Goal: Task Accomplishment & Management: Use online tool/utility

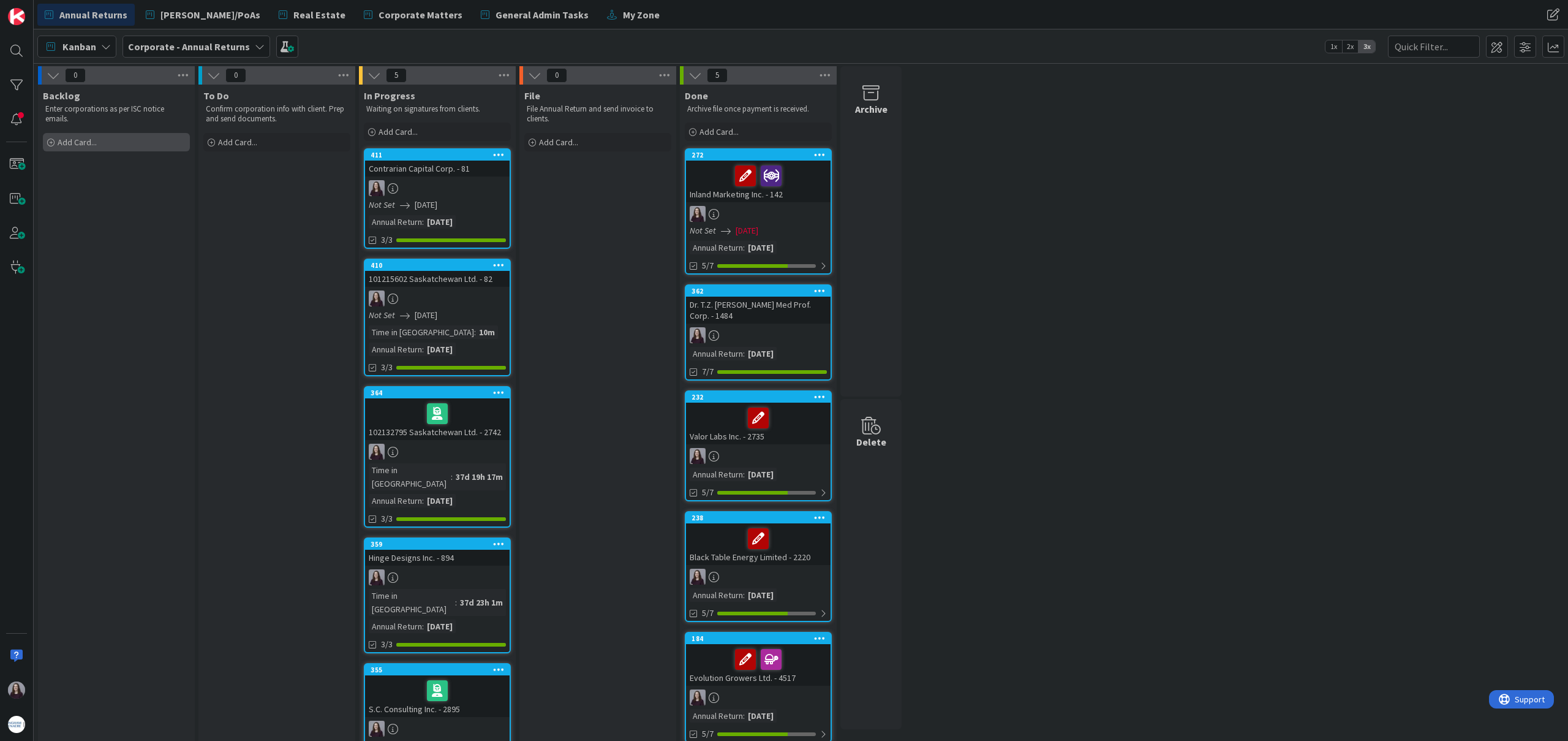
click at [169, 138] on div "Add Card..." at bounding box center [116, 142] width 147 height 19
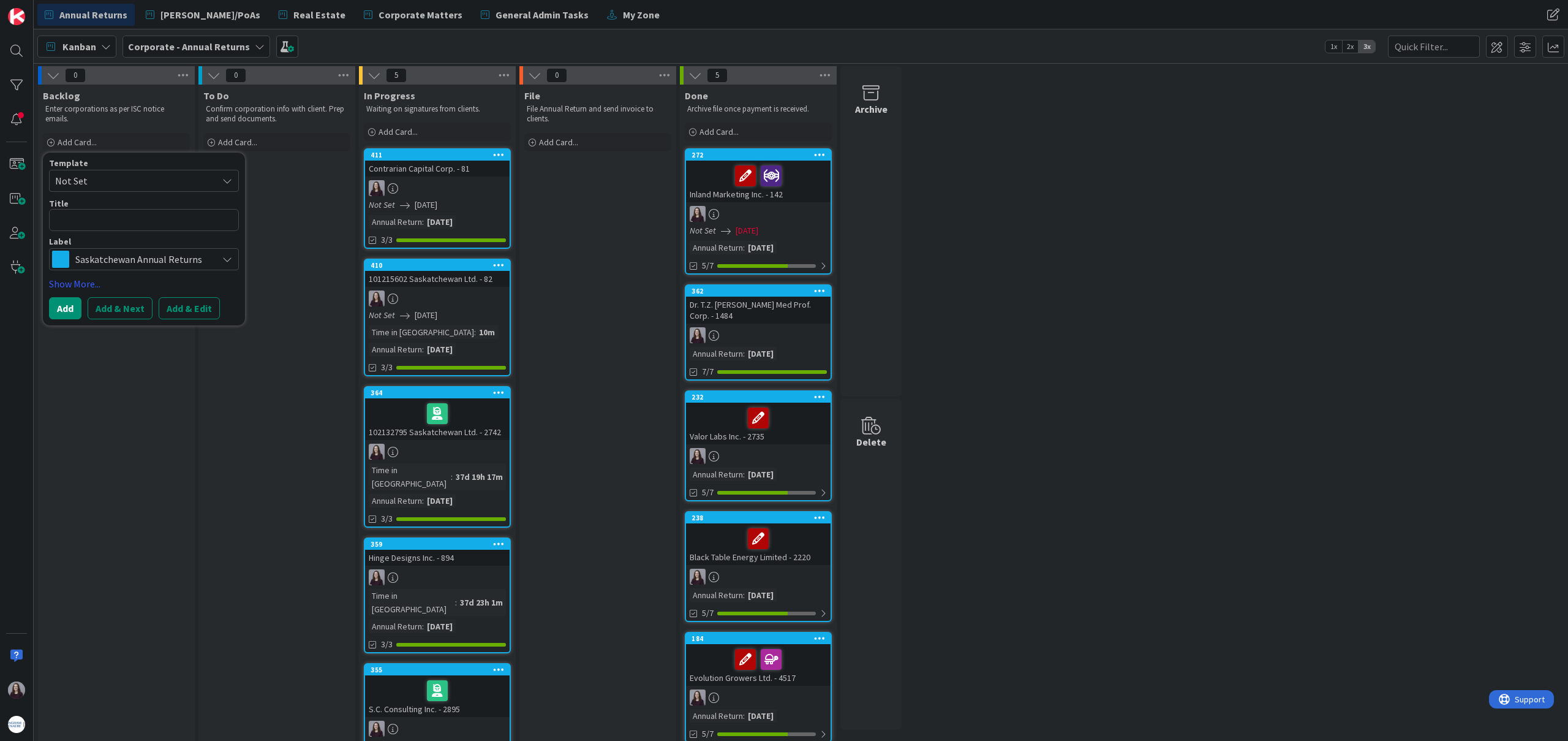
click at [158, 181] on span "Not Set" at bounding box center [132, 181] width 153 height 16
click at [159, 229] on span "Saskatchewan Annual Returns" at bounding box center [153, 233] width 175 height 16
type textarea "x"
click at [198, 307] on button "Add & Edit" at bounding box center [189, 307] width 61 height 22
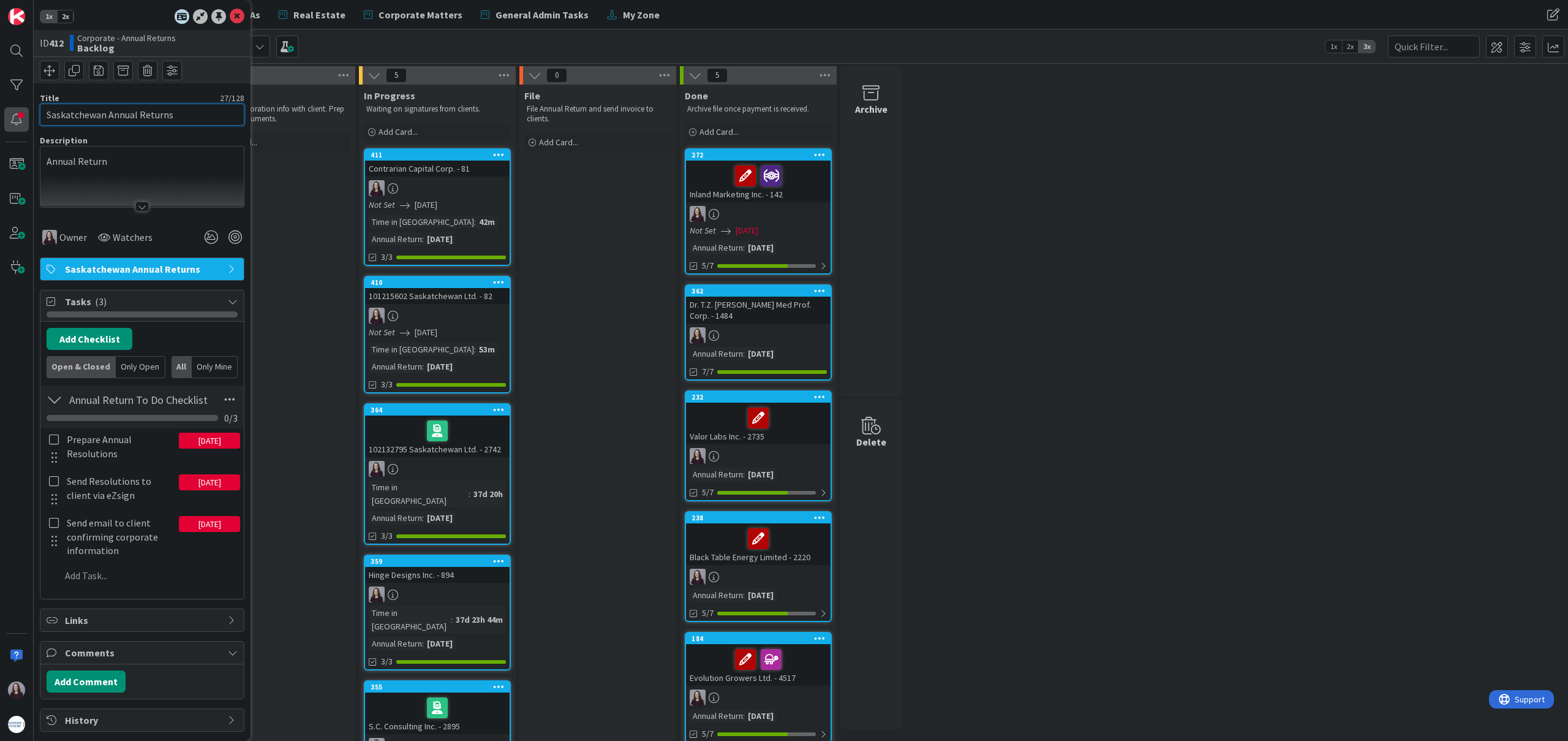
drag, startPoint x: 180, startPoint y: 116, endPoint x: 16, endPoint y: 111, distance: 164.1
click at [16, 111] on div "1x 2x ID 412 Corporate - Annual Returns Backlog Title 27 / 128 Saskatchewan Ann…" at bounding box center [16, 370] width 33 height 741
type input "Riverside Capital Asset Management Inc. - 80"
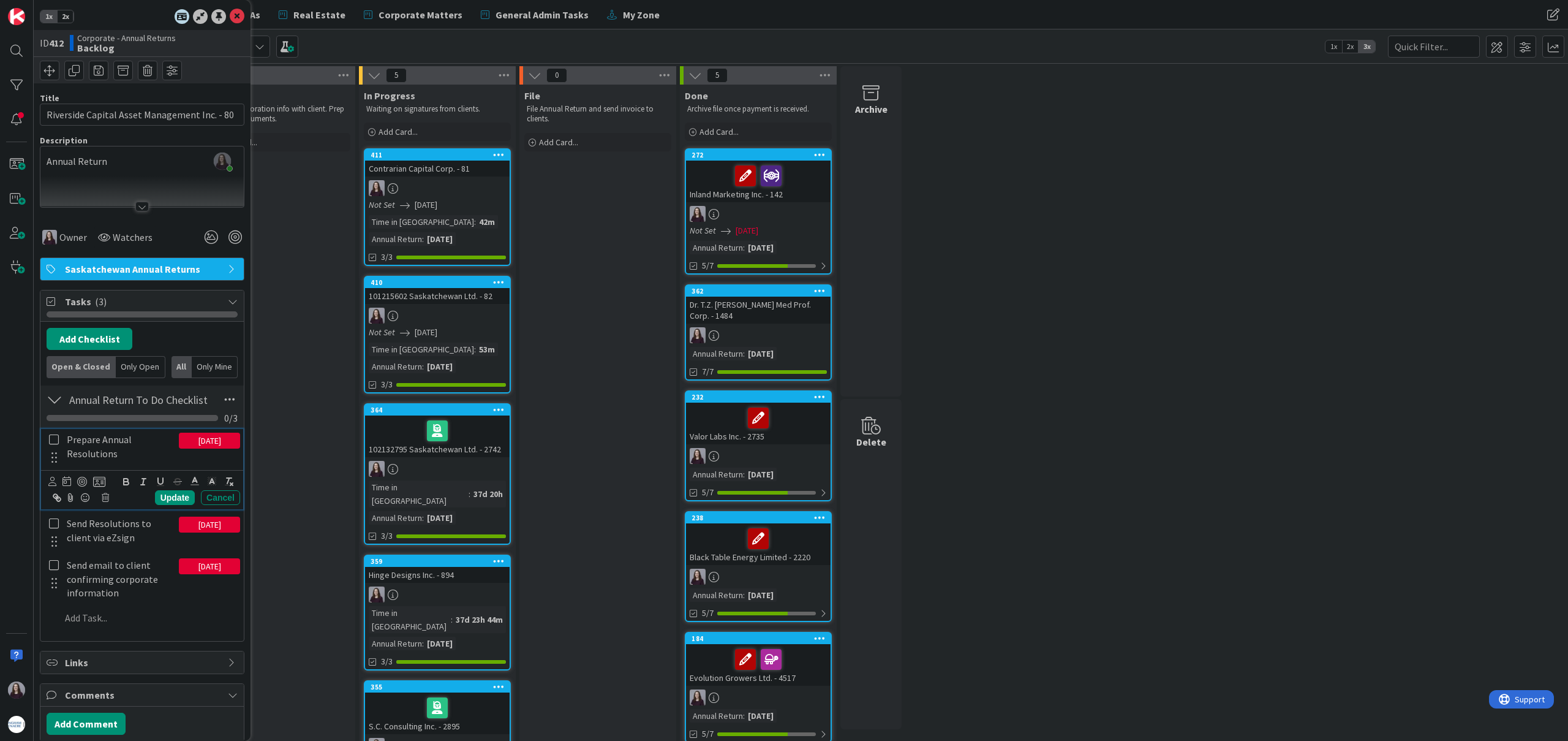
click at [56, 440] on icon at bounding box center [54, 439] width 10 height 11
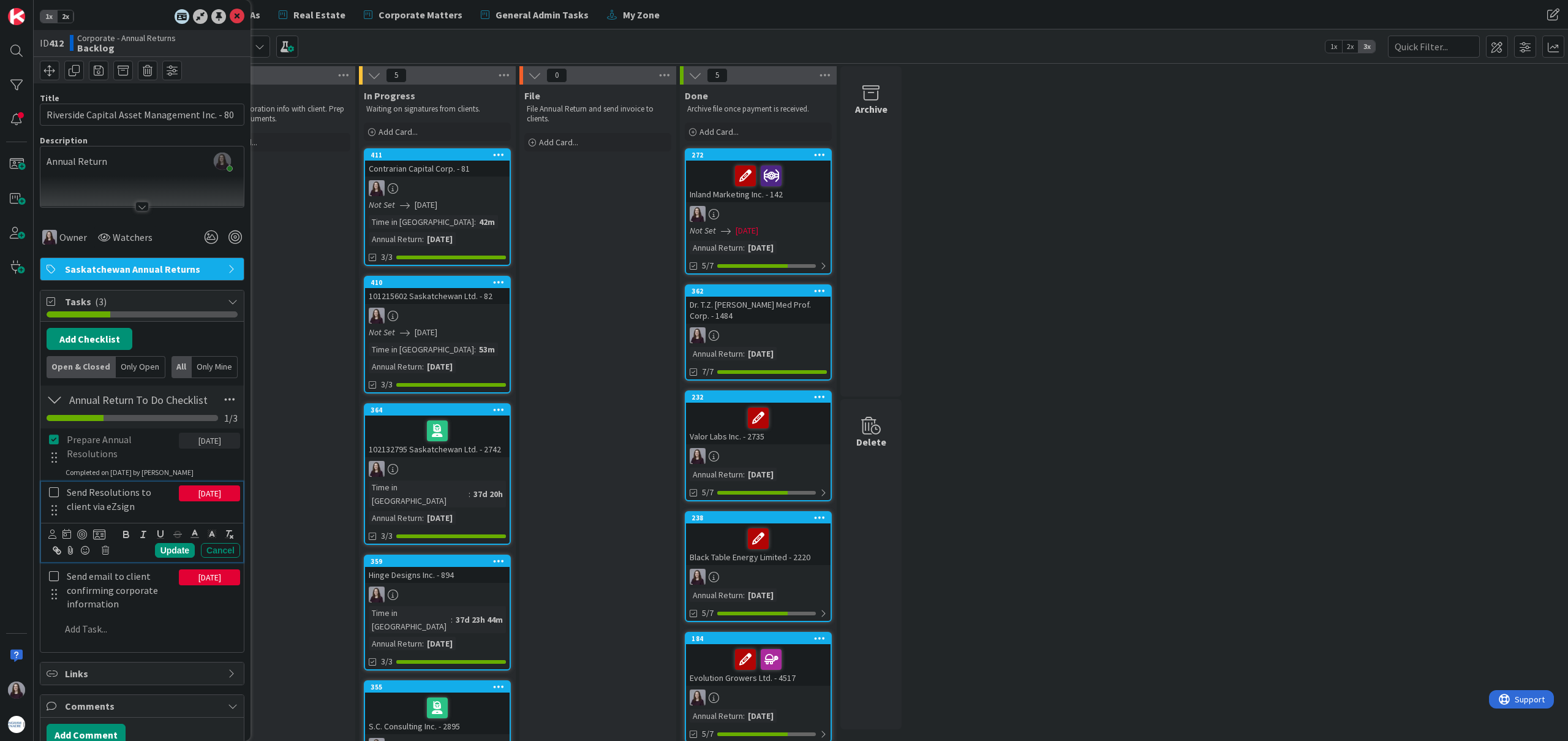
click at [54, 488] on icon at bounding box center [54, 492] width 10 height 11
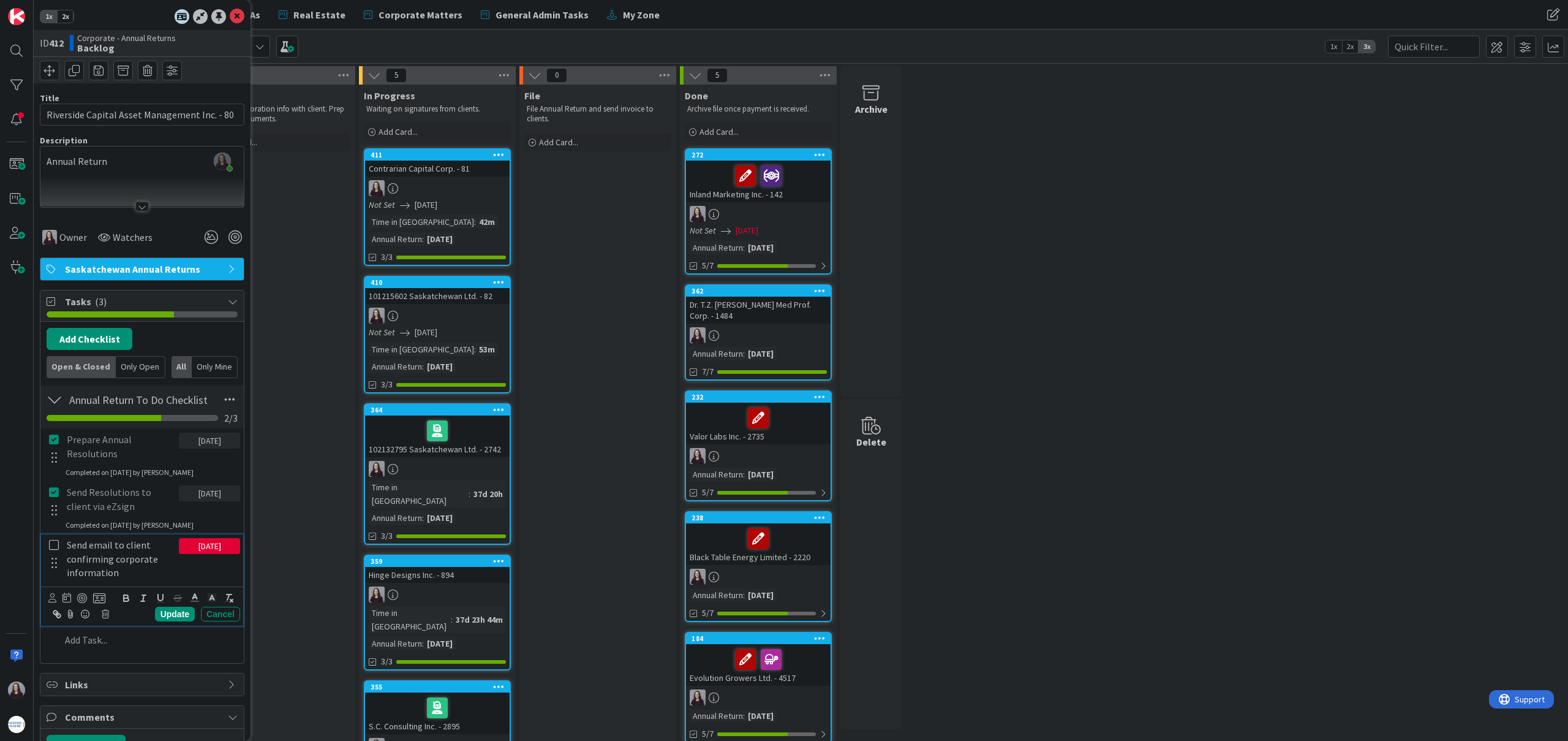
click at [54, 543] on icon at bounding box center [54, 545] width 10 height 11
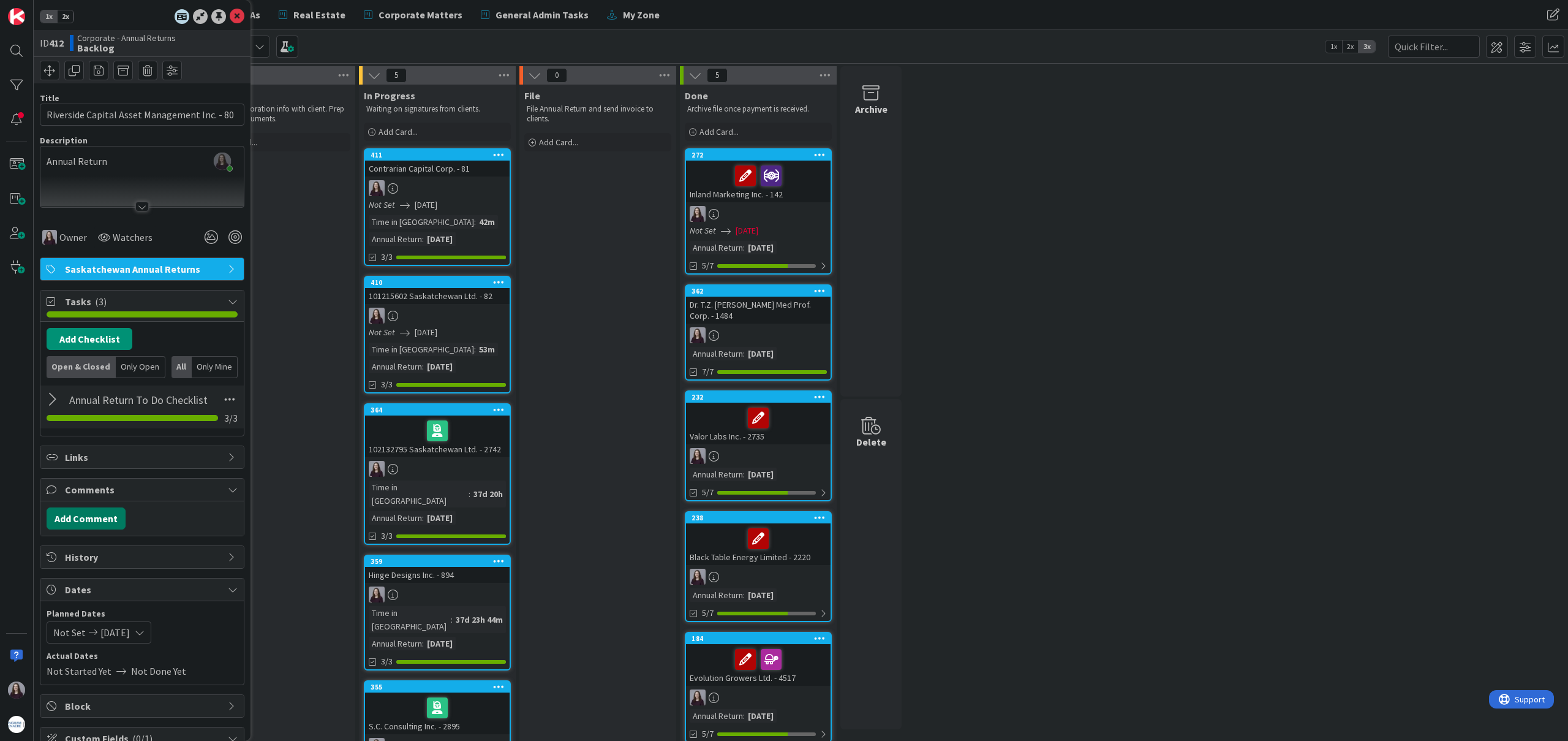
scroll to position [162, 0]
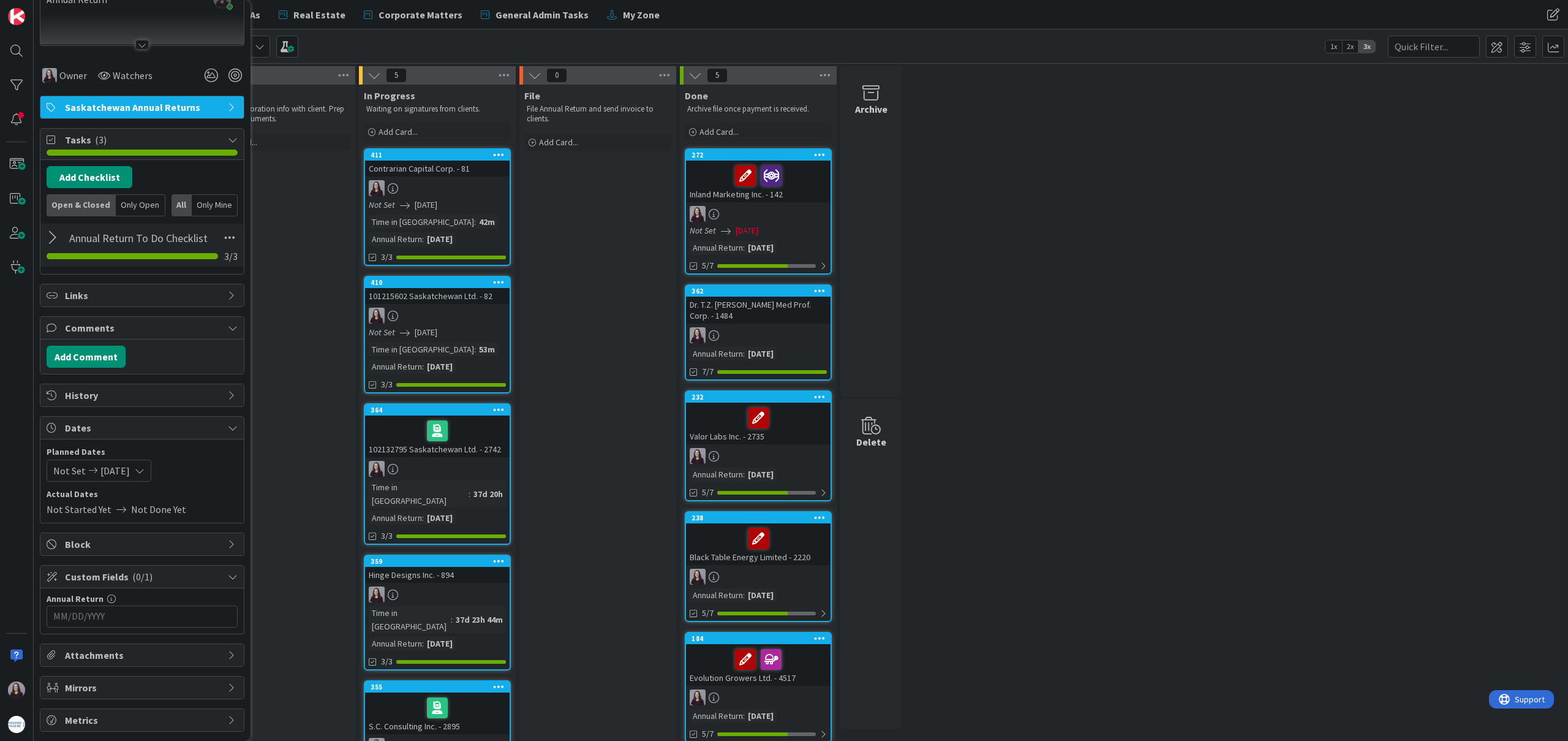
click at [145, 473] on icon at bounding box center [140, 471] width 10 height 10
click at [219, 503] on div "Move forward to switch to the next month." at bounding box center [216, 510] width 24 height 20
click at [188, 649] on td "31" at bounding box center [191, 647] width 24 height 24
type input "[DATE]"
click at [190, 650] on td "31" at bounding box center [191, 647] width 24 height 24
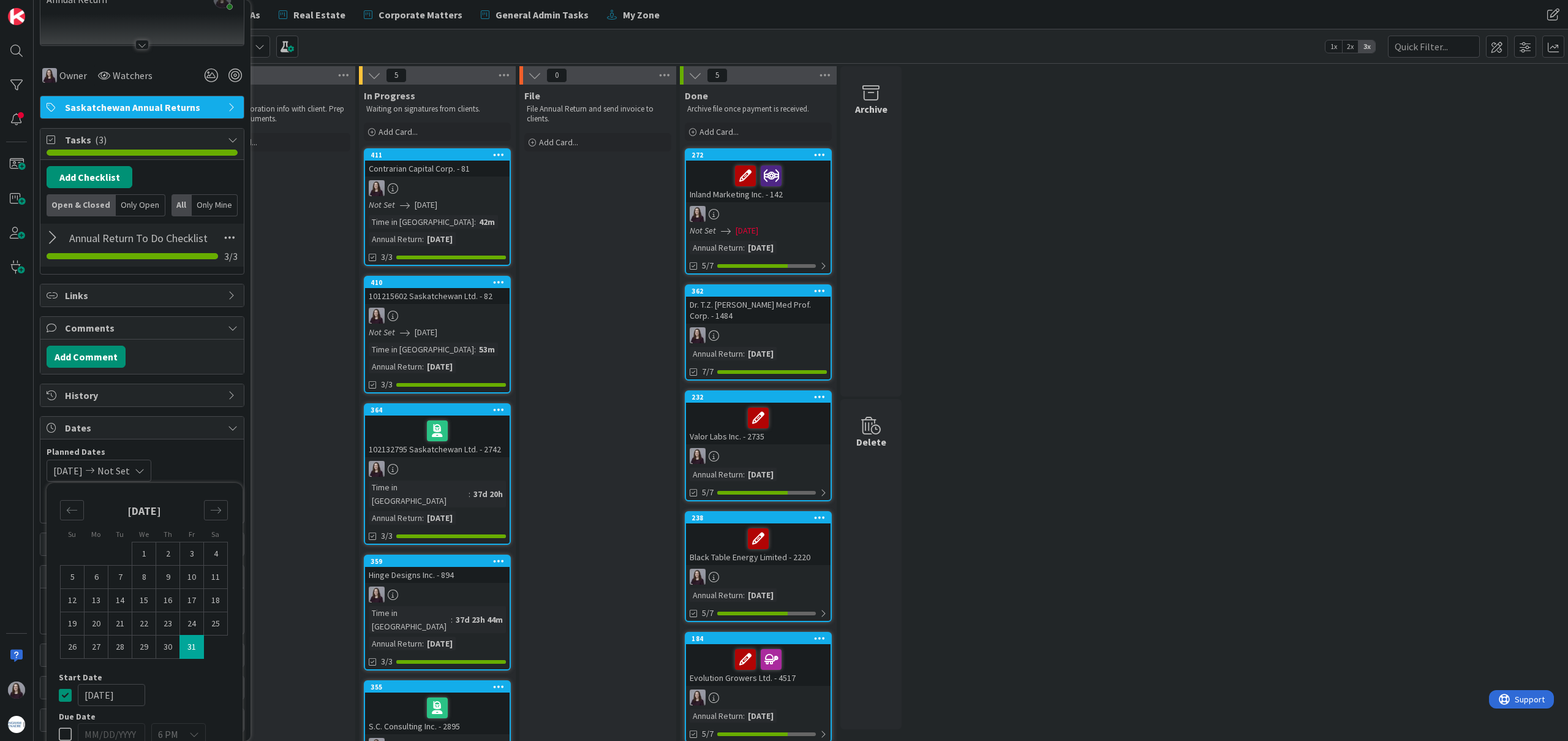
type input "[DATE]"
drag, startPoint x: 63, startPoint y: 691, endPoint x: 68, endPoint y: 687, distance: 6.4
click at [63, 691] on icon at bounding box center [65, 695] width 13 height 15
click at [220, 464] on div "Not Set [DATE] Su Mo Tu We Th Fr Sa [DATE] 1 2 3 4 5 6 7 8 9 10 11 12 13 14 15 …" at bounding box center [142, 470] width 191 height 22
click at [203, 621] on input "MM/DD/YYYY" at bounding box center [142, 617] width 177 height 21
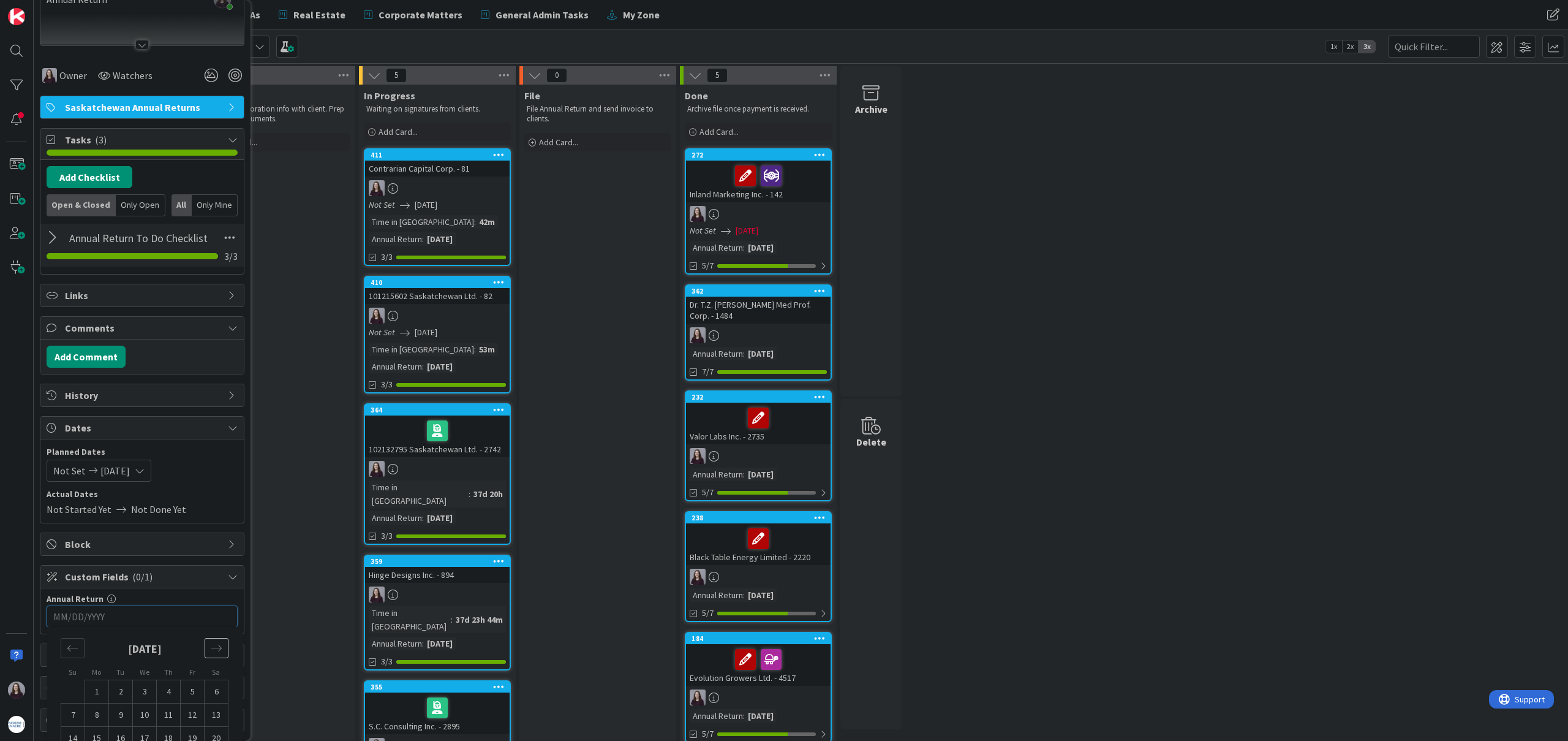
click at [217, 649] on icon "Move forward to switch to the next month." at bounding box center [216, 647] width 11 height 11
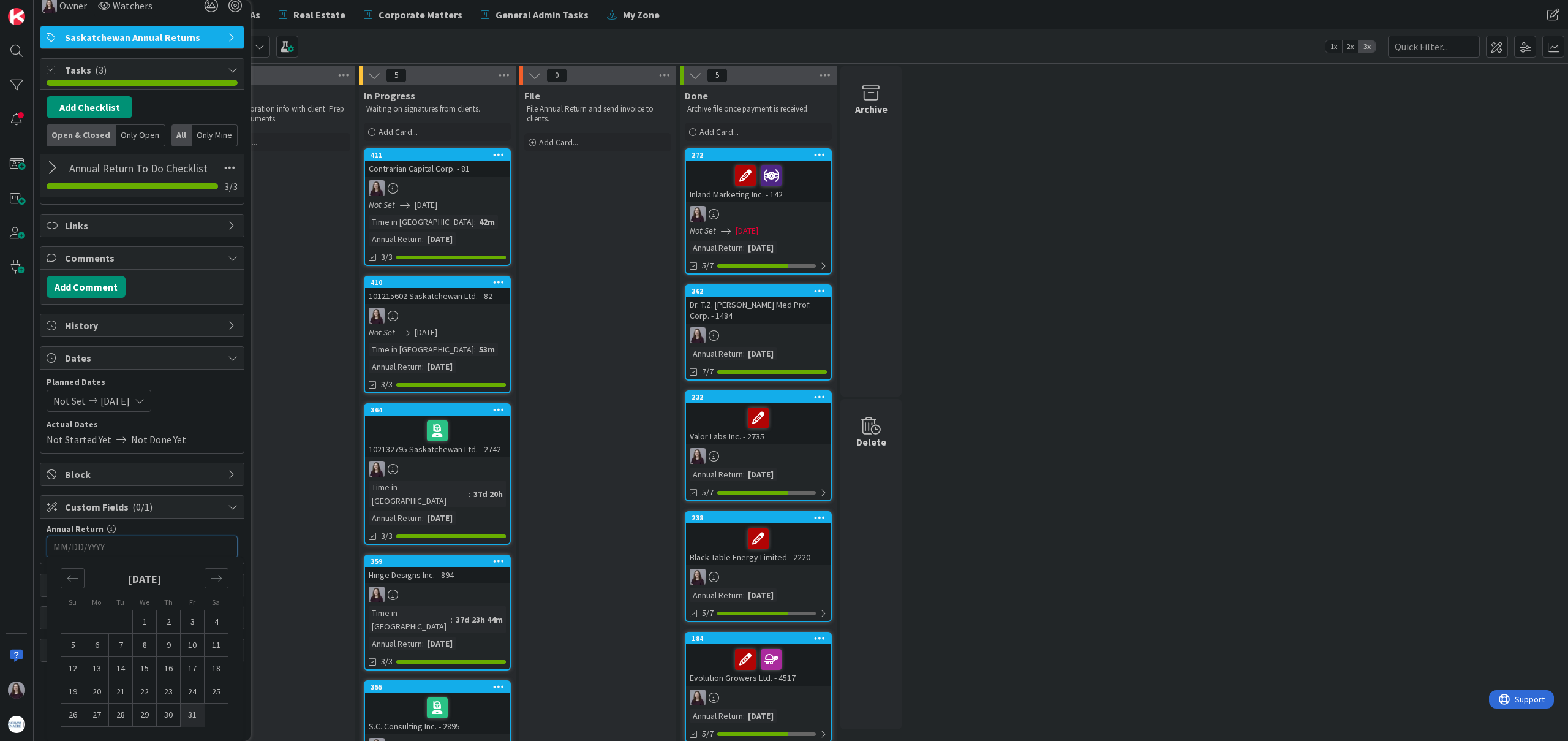
click at [188, 714] on td "31" at bounding box center [192, 715] width 24 height 24
type input "[DATE]"
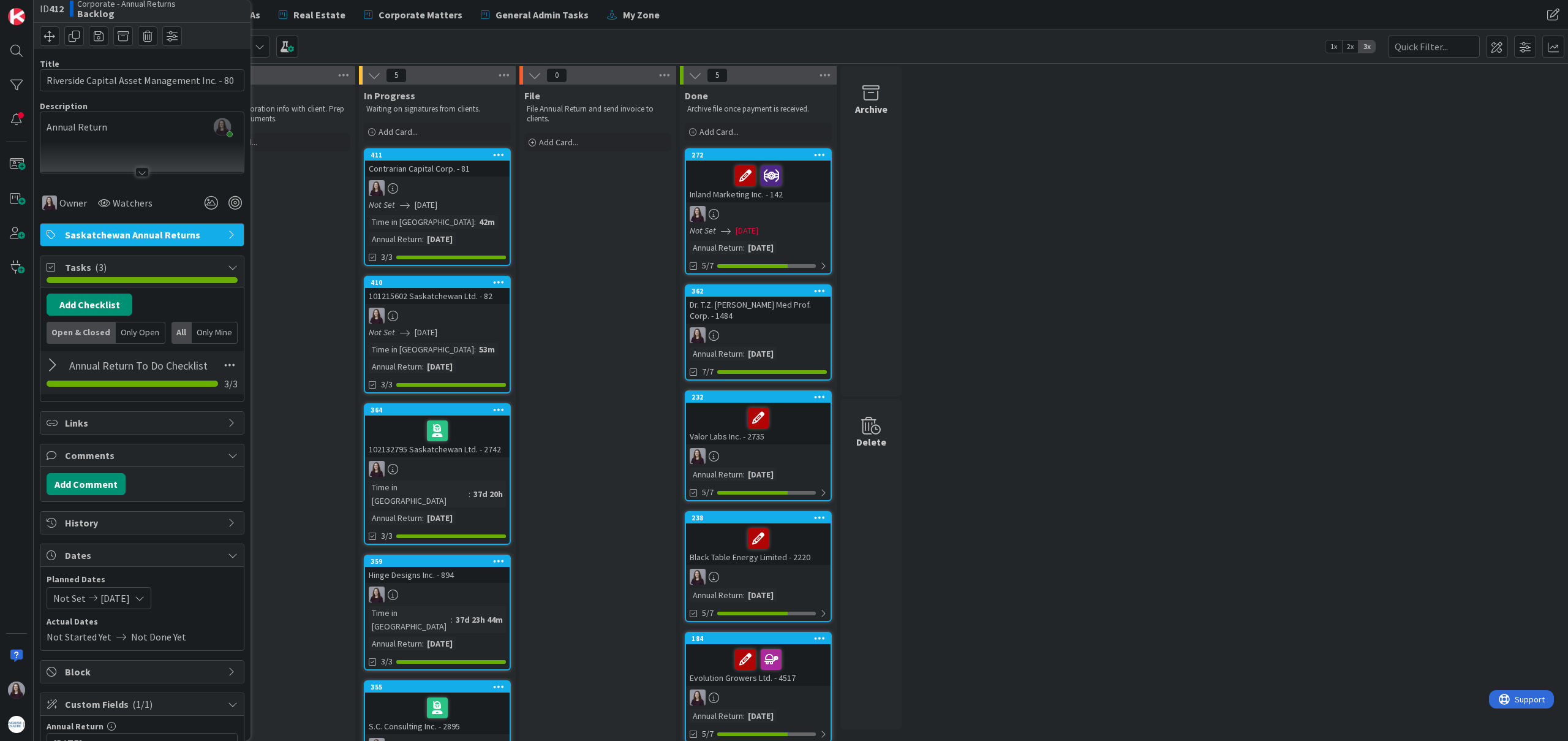
scroll to position [0, 0]
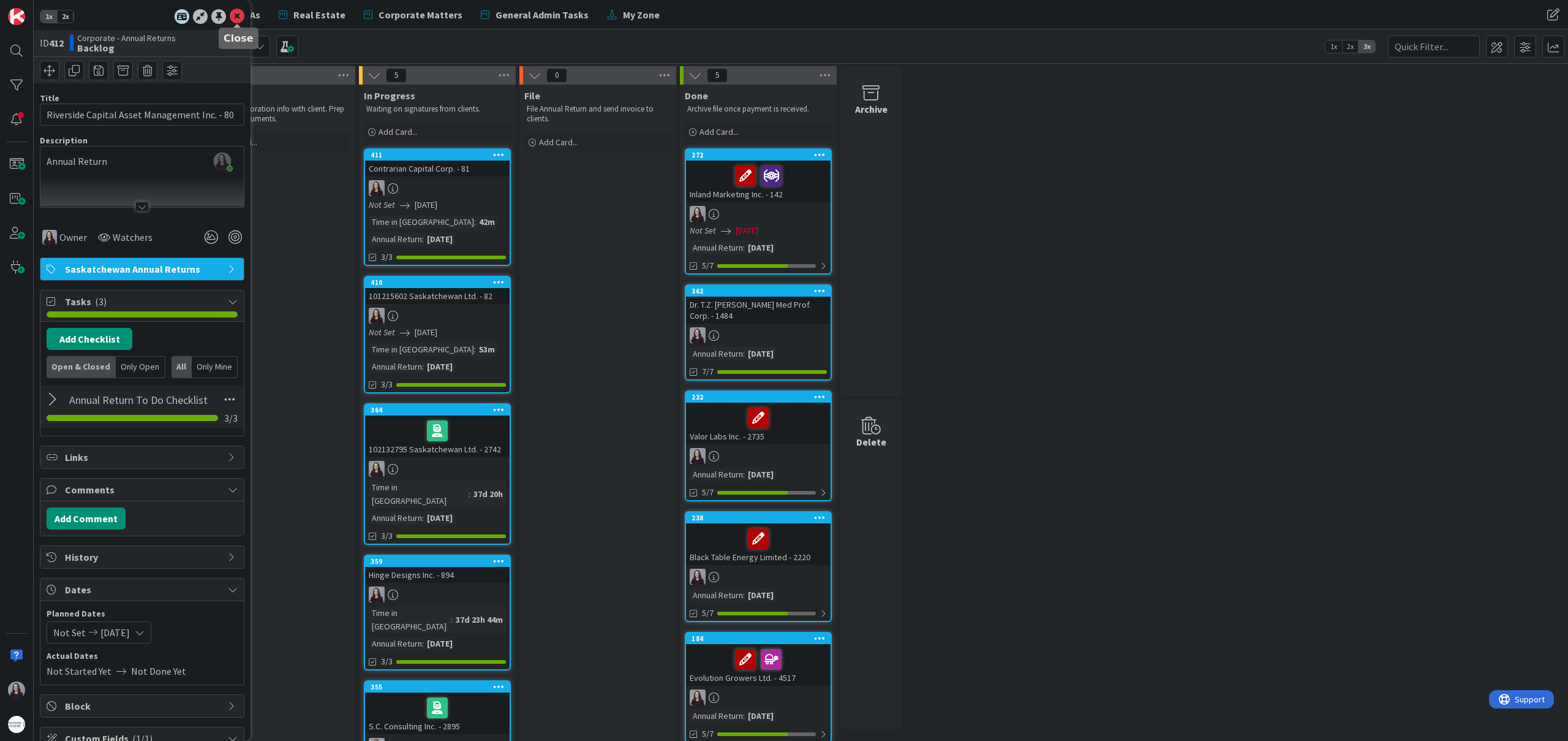
click at [234, 14] on icon at bounding box center [237, 16] width 15 height 15
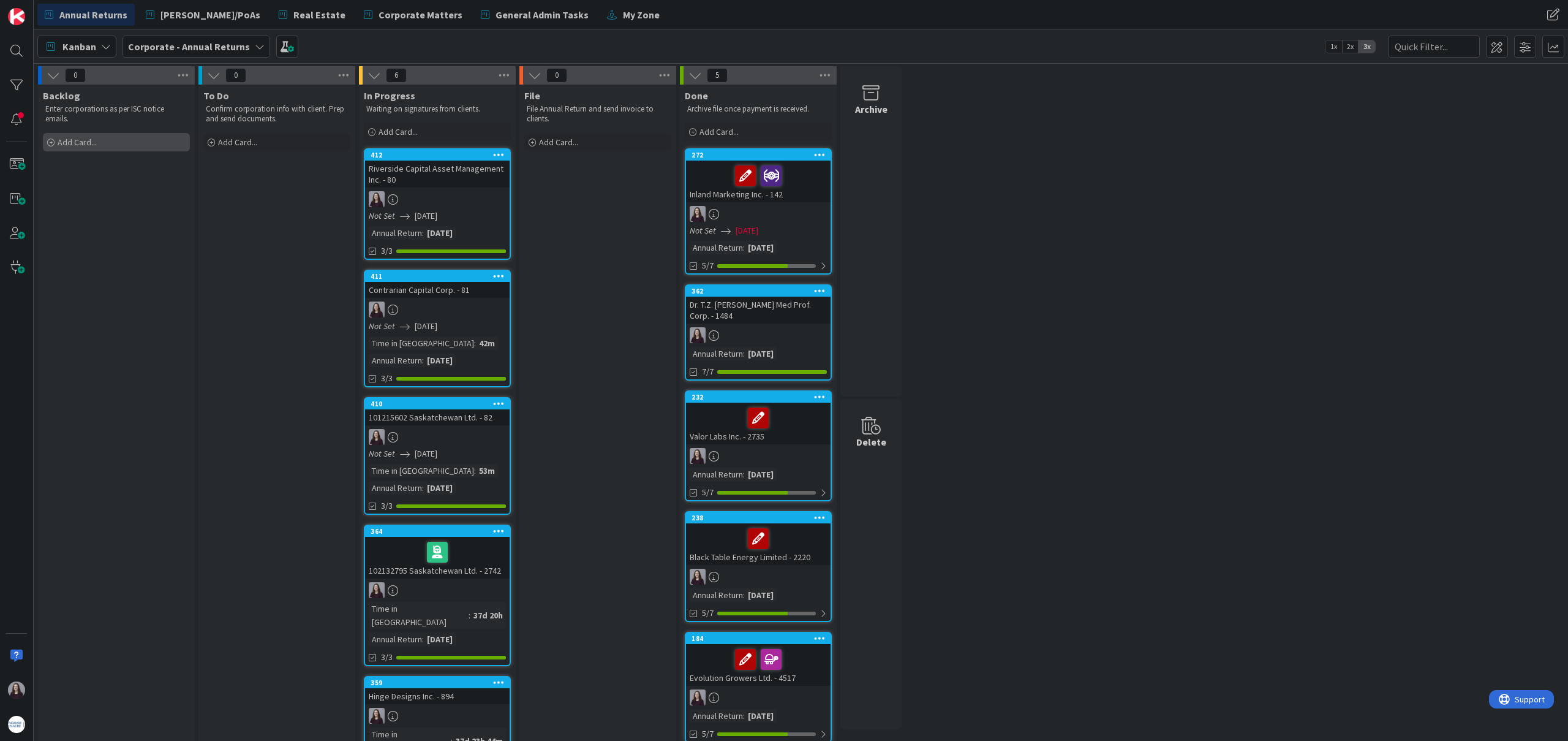
click at [98, 150] on div "Add Card..." at bounding box center [116, 142] width 147 height 19
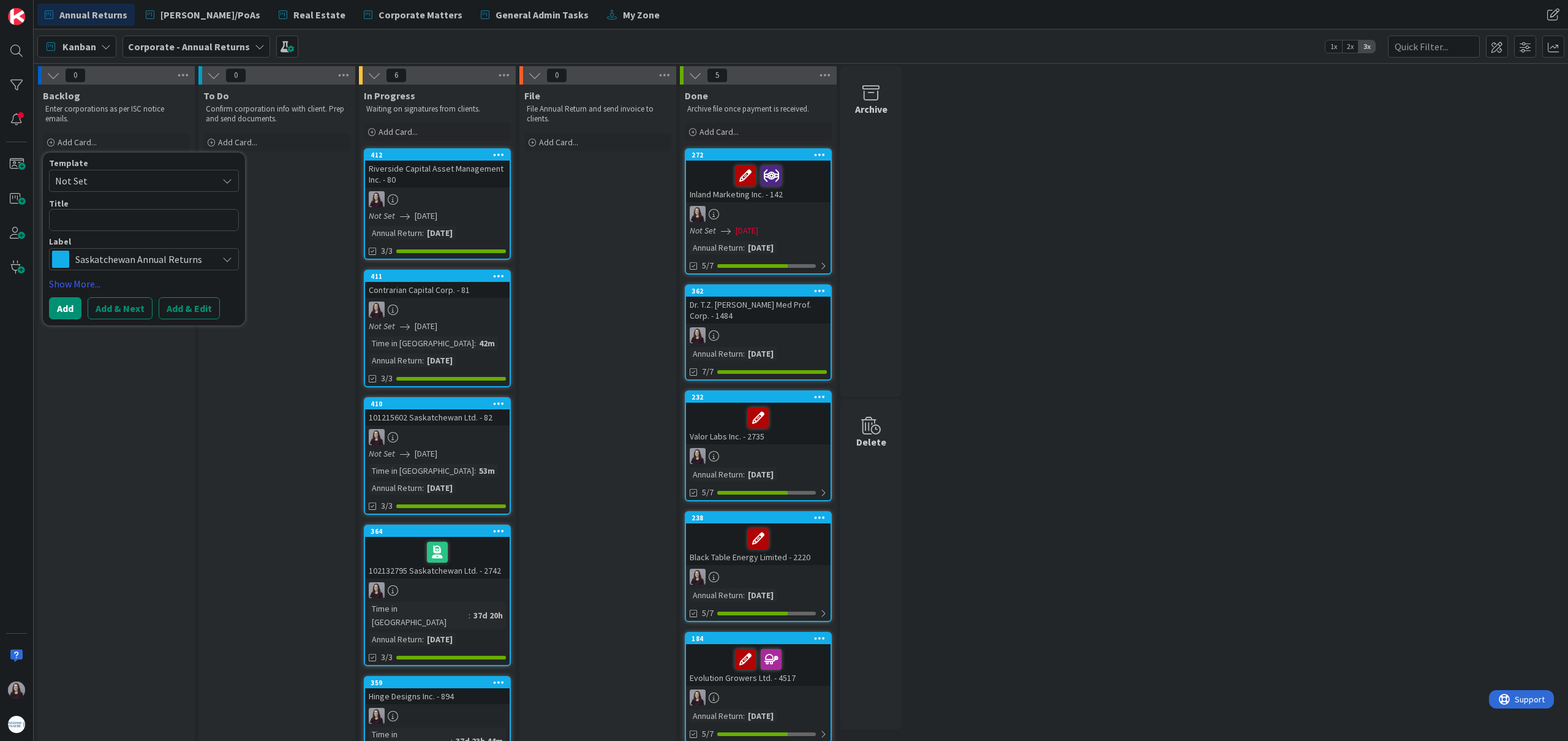
click at [115, 179] on span "Not Set" at bounding box center [132, 181] width 153 height 16
click at [130, 259] on span "Federal Annual Returns" at bounding box center [153, 257] width 175 height 16
type textarea "x"
click at [183, 308] on button "Add & Edit" at bounding box center [189, 307] width 61 height 22
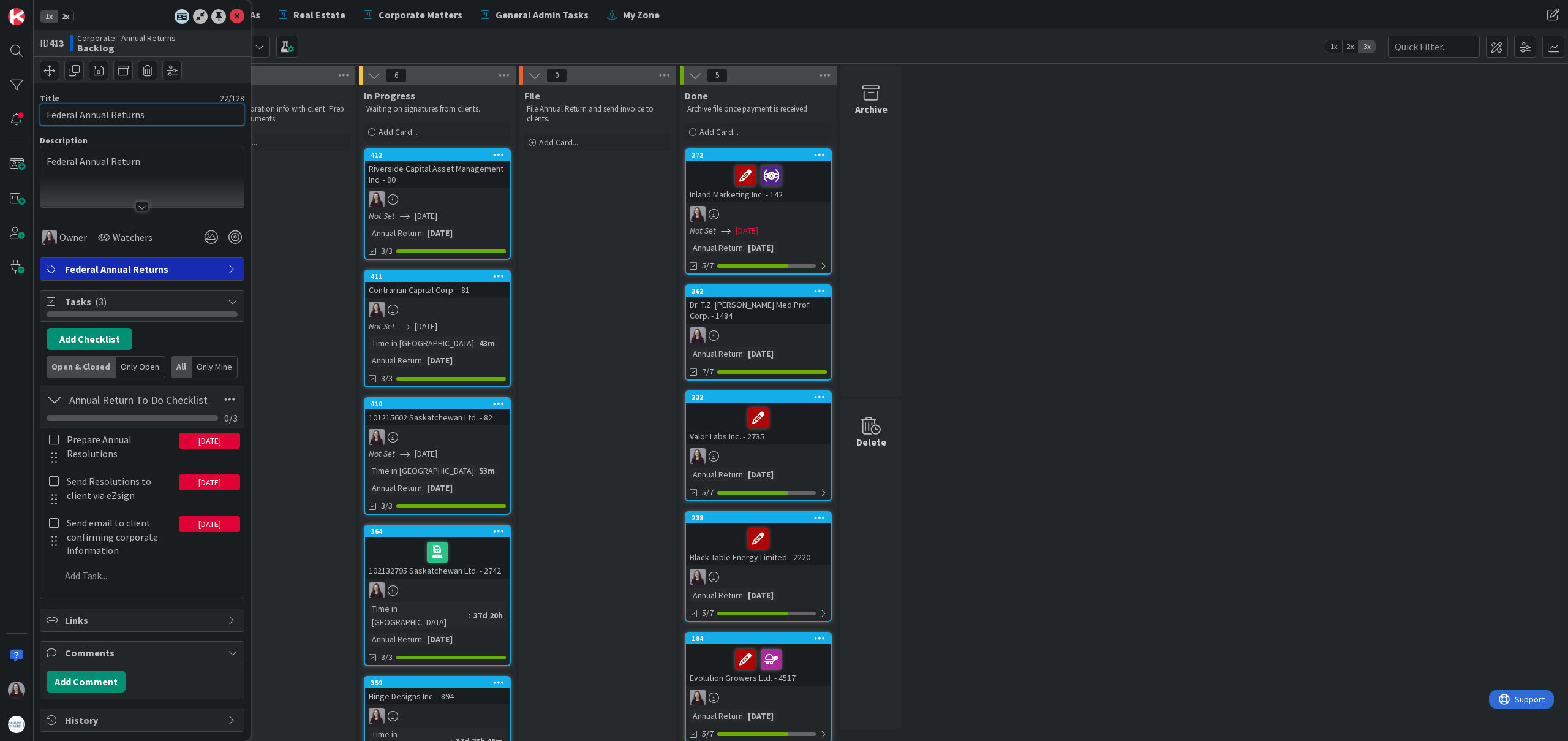
drag, startPoint x: 162, startPoint y: 116, endPoint x: 33, endPoint y: 120, distance: 129.1
click at [31, 111] on div "1x 2x ID 413 Corporate - Annual Returns Backlog Title 22 / 128 Federal Annual R…" at bounding box center [16, 370] width 33 height 741
type input "Riverside Capital Asset Management Inc. - 80"
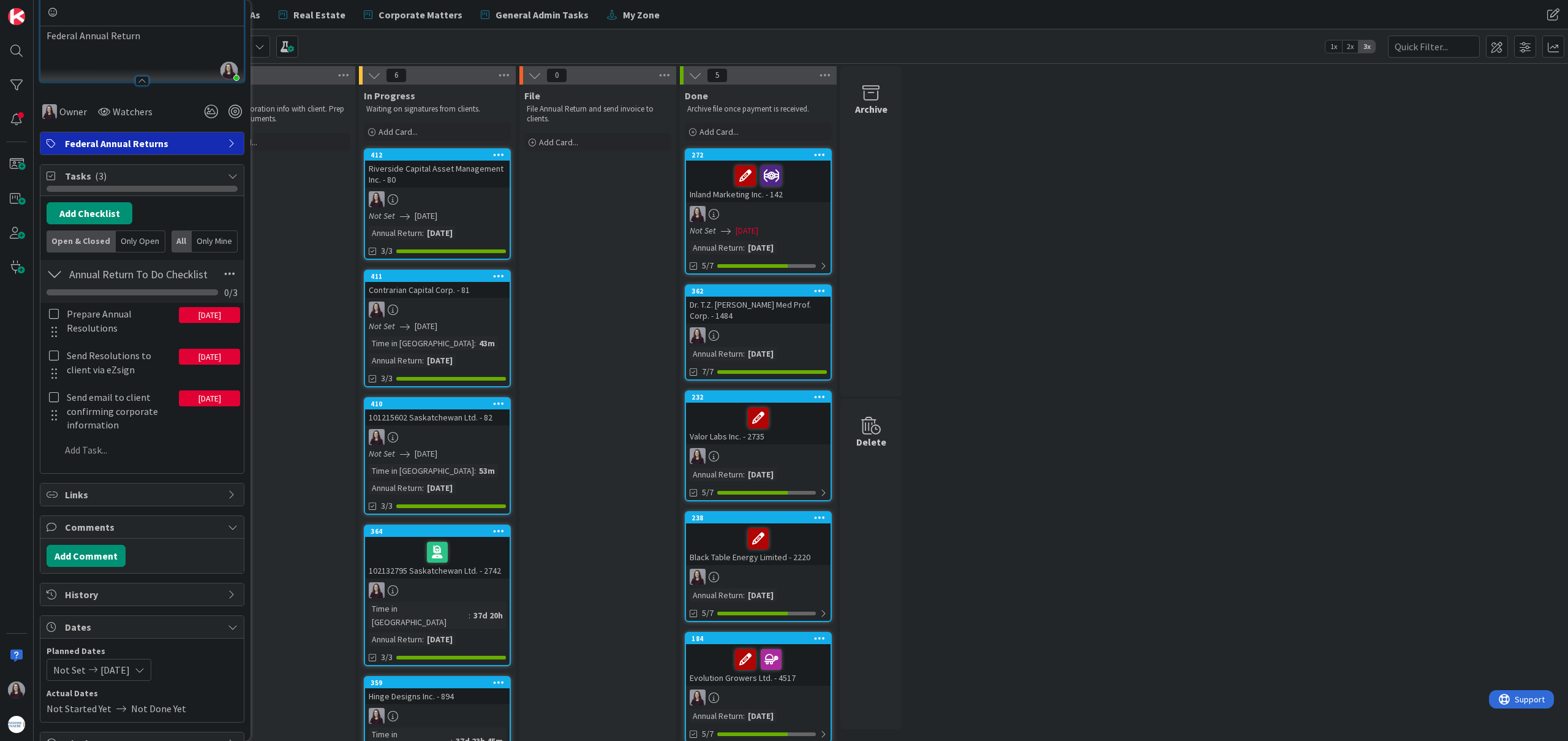
scroll to position [183, 0]
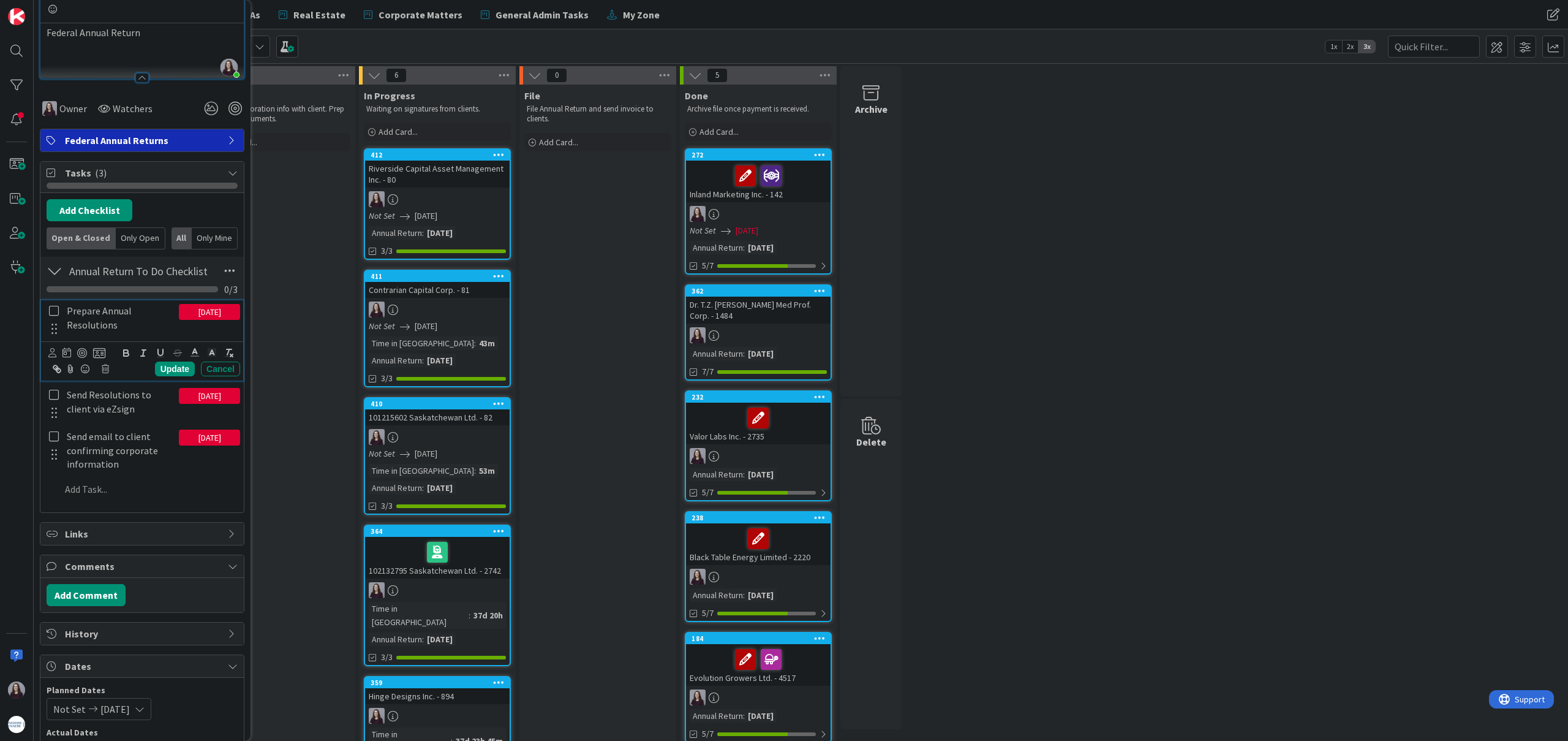
click at [56, 312] on icon at bounding box center [54, 311] width 10 height 11
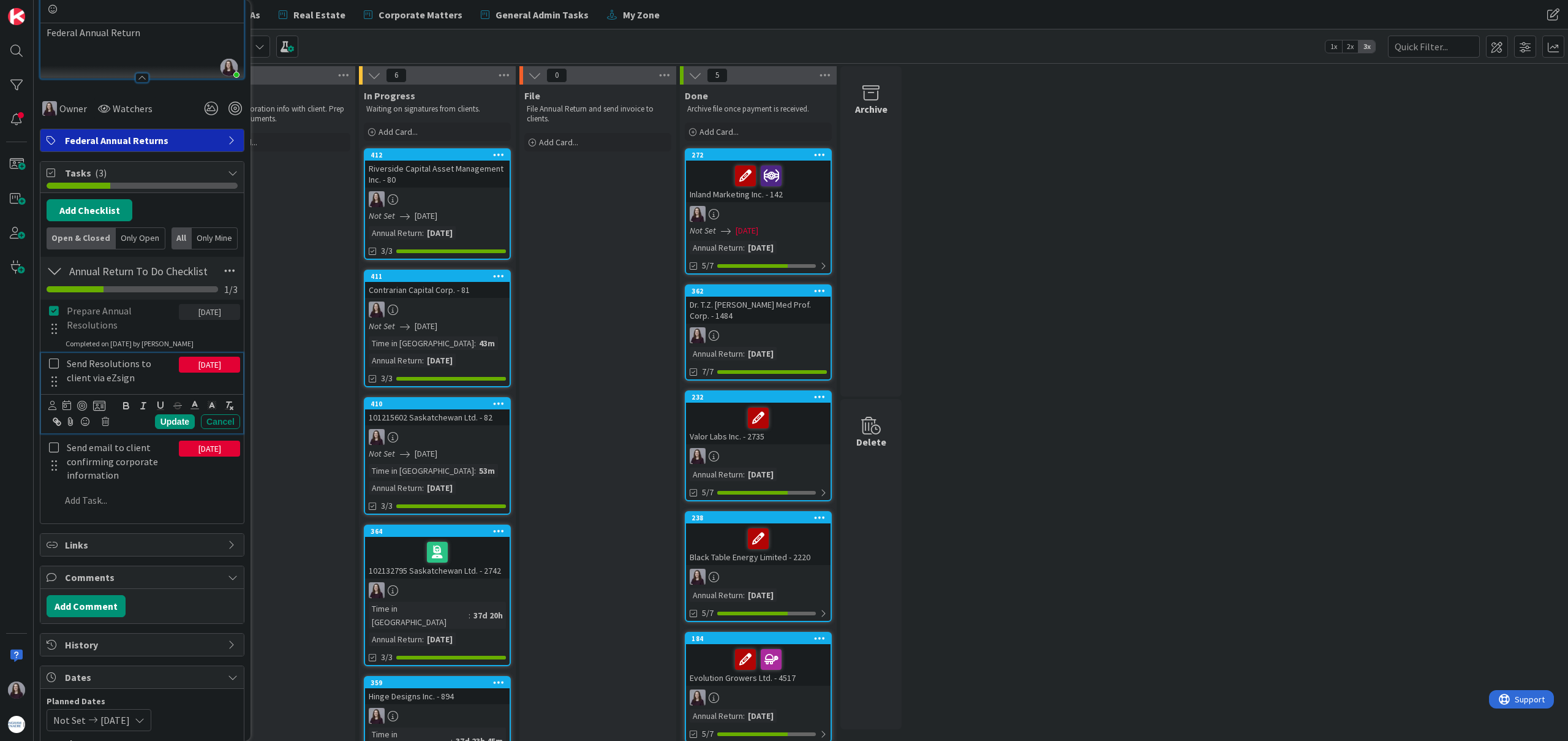
click at [51, 358] on icon at bounding box center [54, 364] width 10 height 11
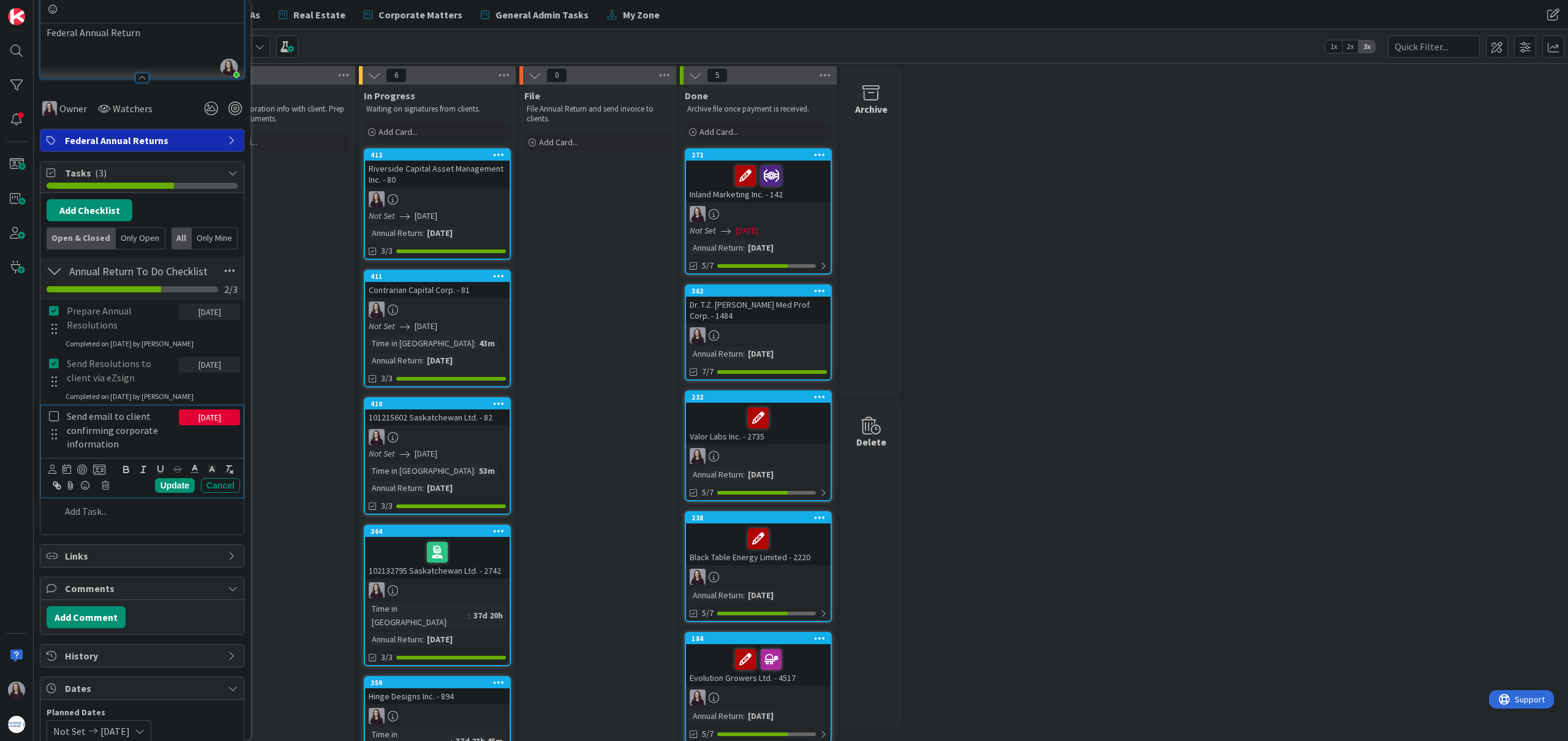
click at [49, 415] on icon at bounding box center [54, 416] width 10 height 11
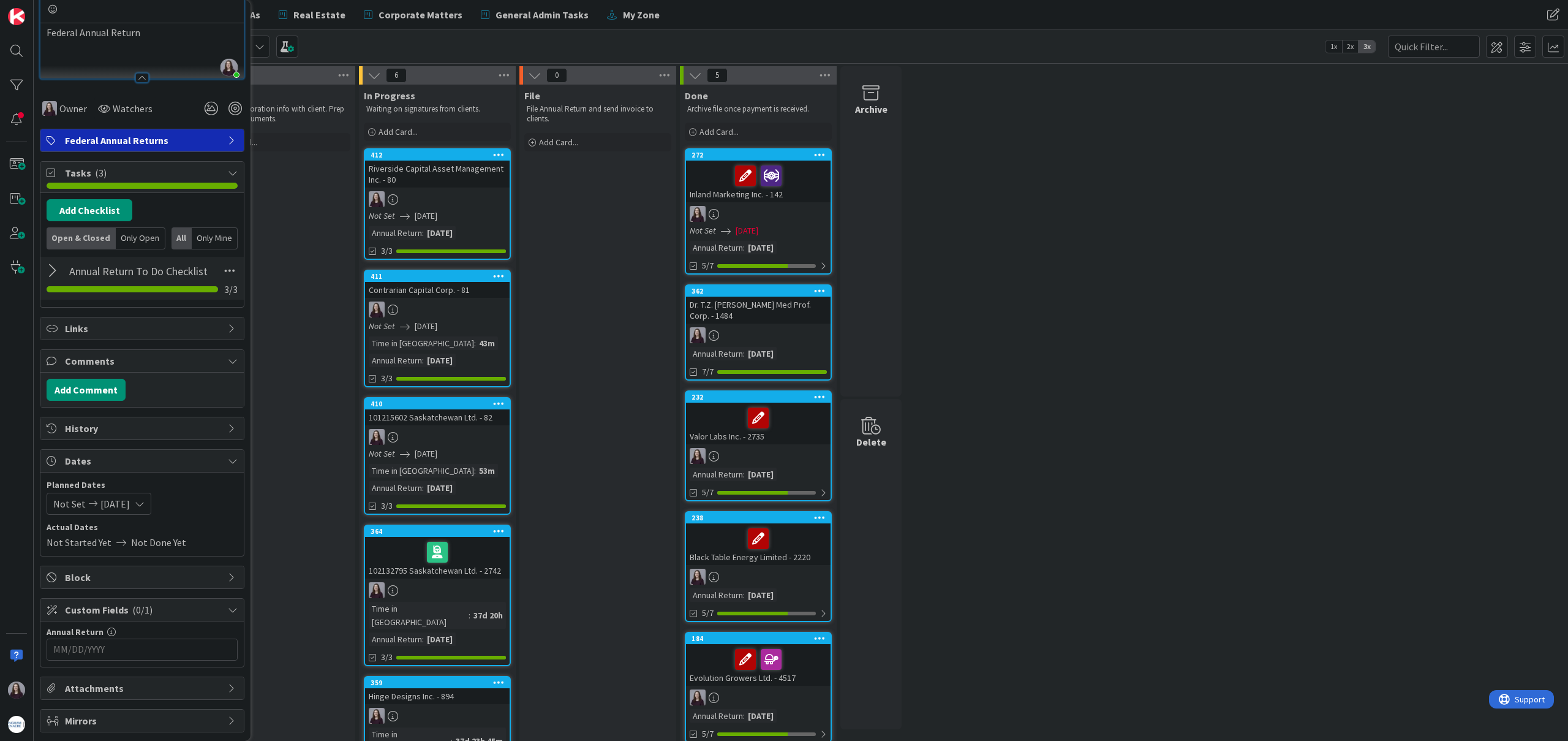
scroll to position [216, 0]
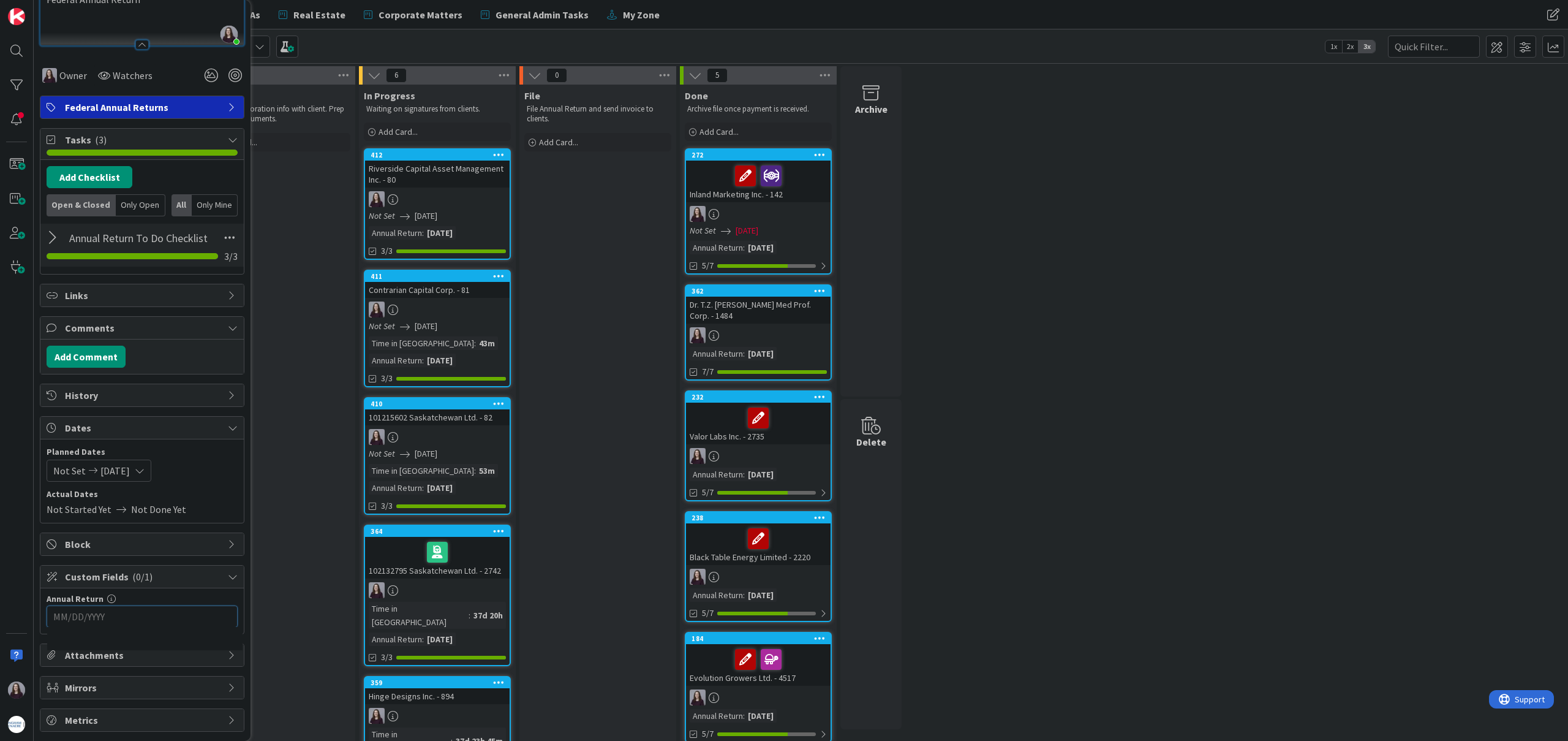
click at [198, 617] on input "MM/DD/YYYY" at bounding box center [142, 617] width 177 height 21
click at [213, 647] on icon "Move forward to switch to the next month." at bounding box center [216, 647] width 11 height 11
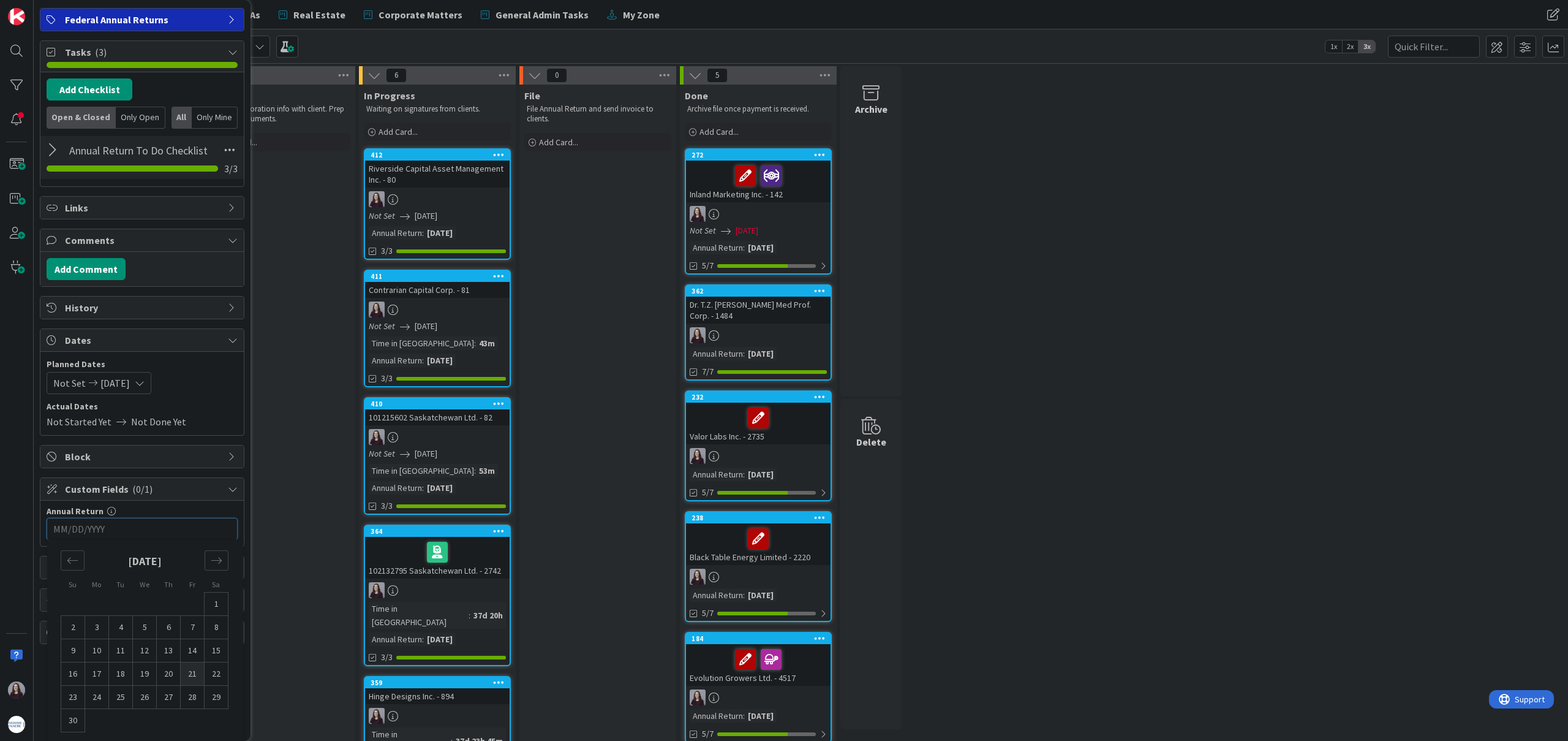
scroll to position [309, 0]
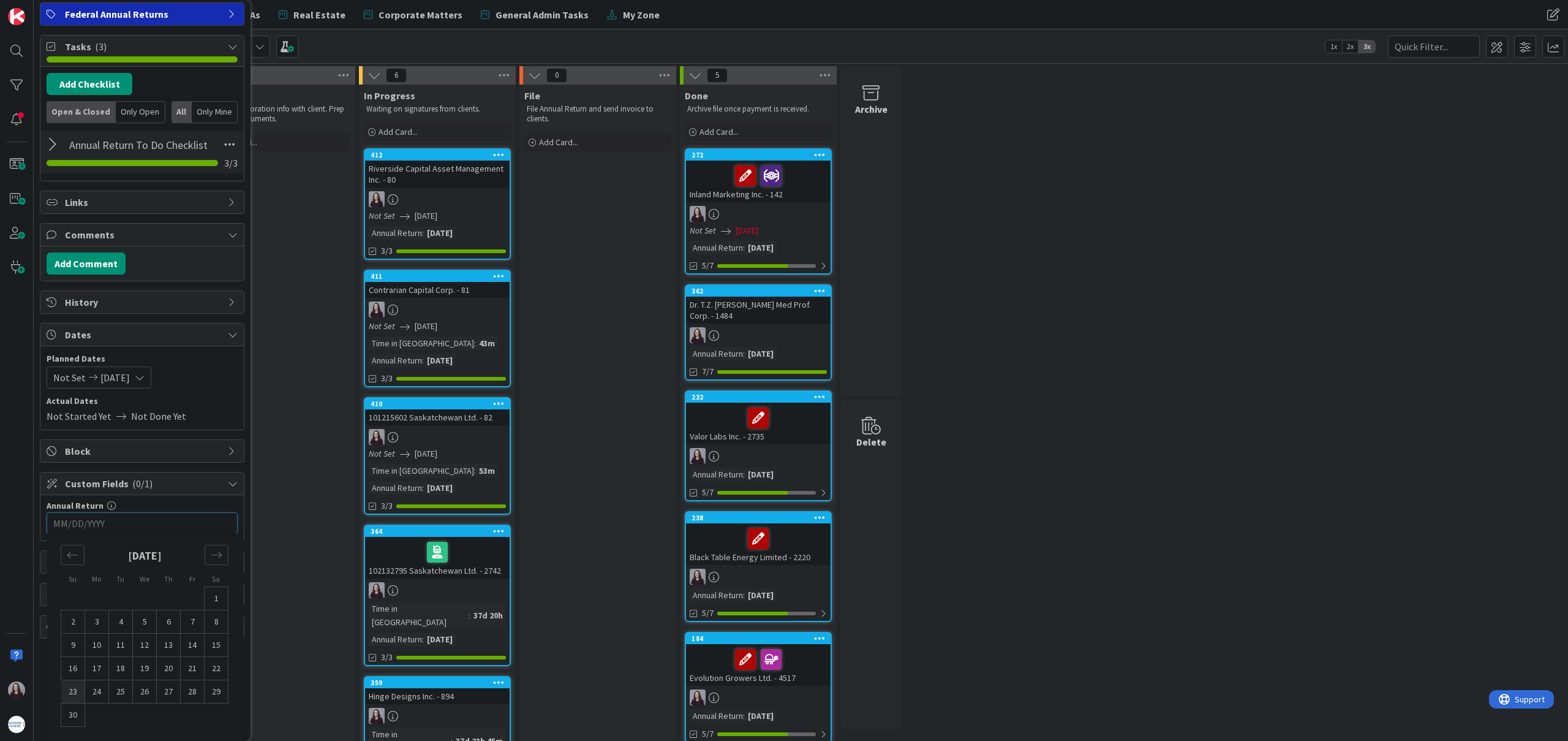
click at [72, 689] on td "23" at bounding box center [72, 691] width 24 height 24
type input "[DATE]"
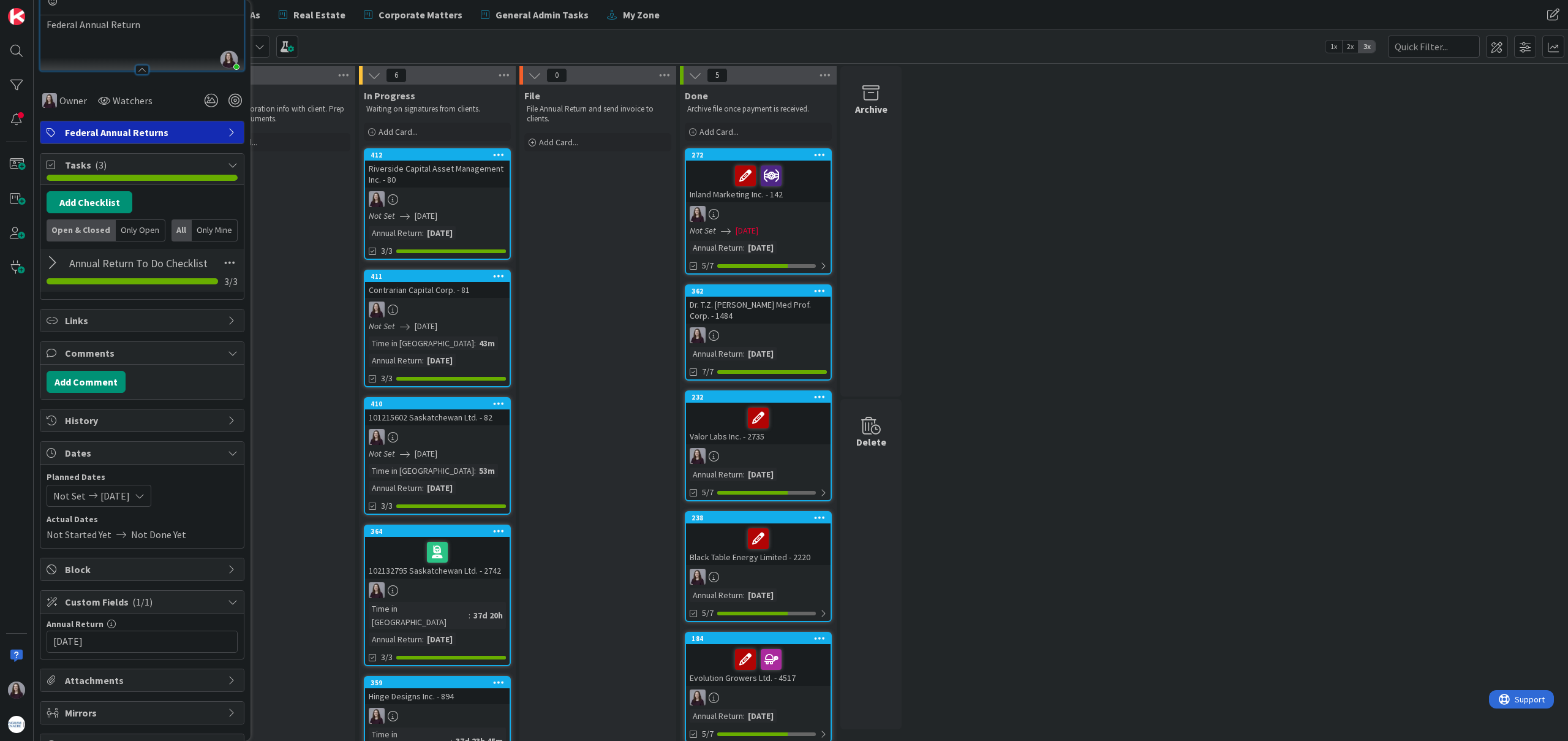
scroll to position [185, 0]
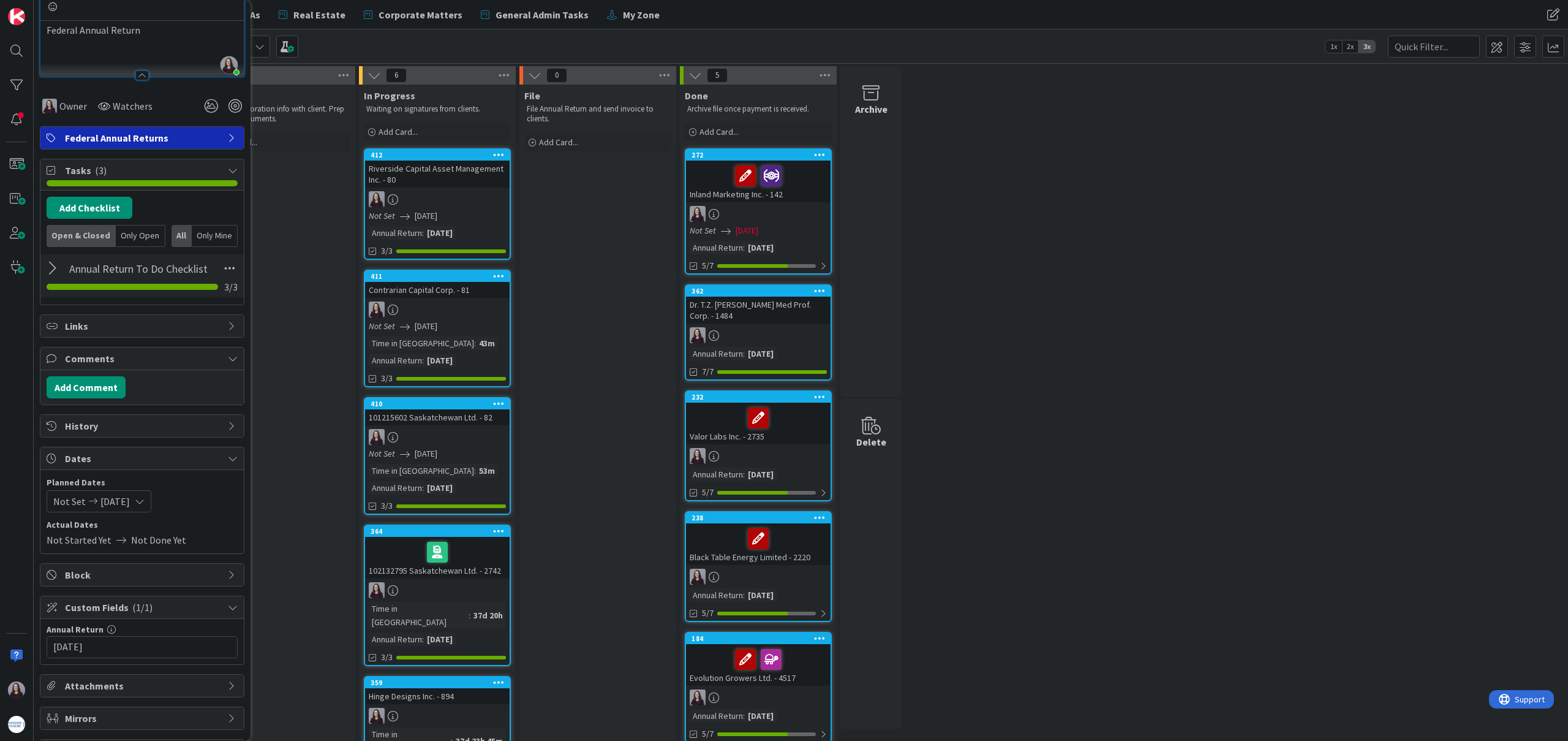
click at [151, 508] on div "Not Set [DATE]" at bounding box center [98, 501] width 105 height 22
click at [214, 533] on div "Move forward to switch to the next month." at bounding box center [216, 540] width 24 height 20
click at [224, 537] on div "Move forward to switch to the next month." at bounding box center [216, 540] width 24 height 20
click at [73, 673] on td "23" at bounding box center [72, 678] width 24 height 24
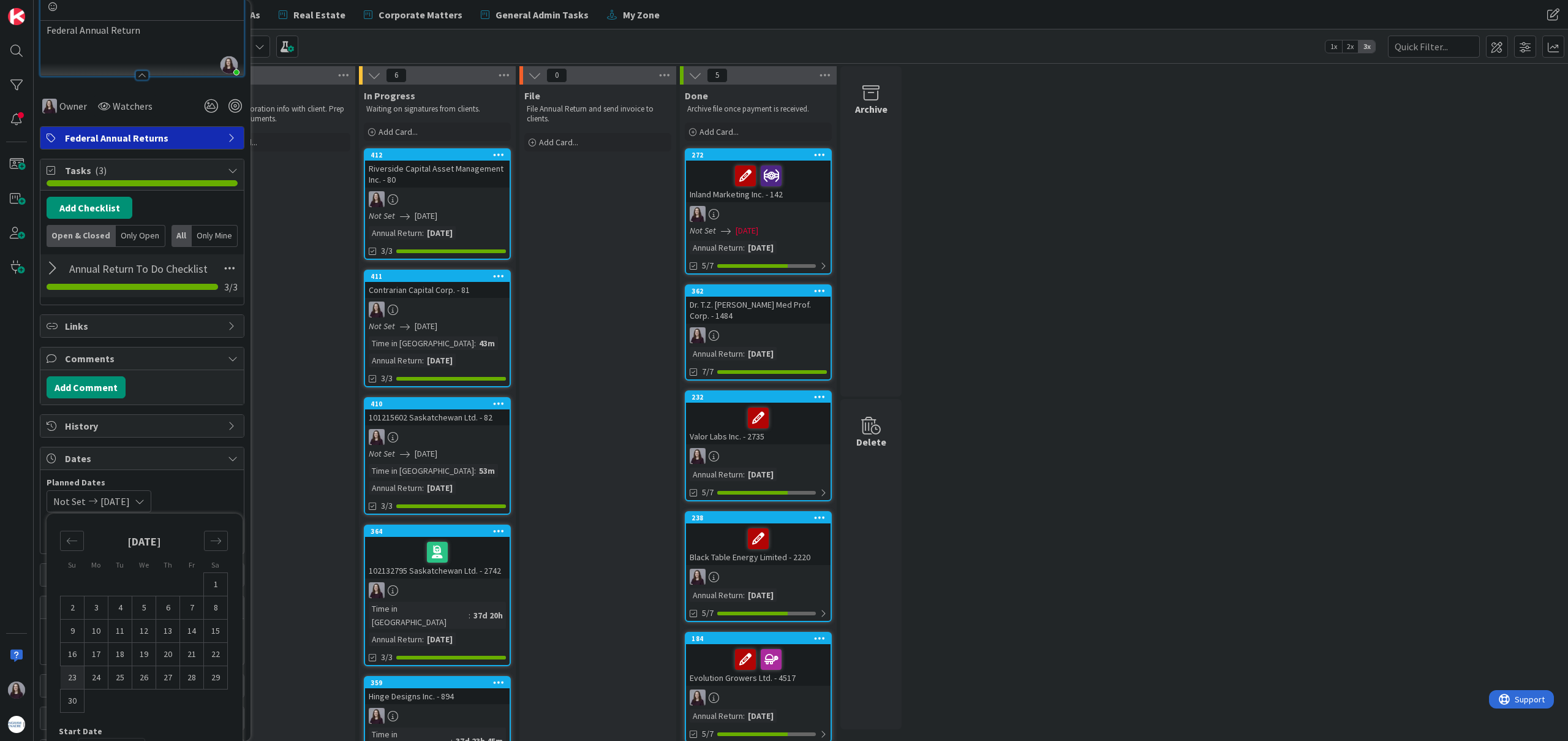
type input "[DATE]"
click at [73, 673] on td "23" at bounding box center [72, 678] width 24 height 24
type input "[DATE]"
click at [195, 496] on div "[DATE] [DATE] Su Mo Tu We Th Fr Sa [DATE] 1 2 3 4 5 6 7 8 9 10 11 12 13 14 15 1…" at bounding box center [142, 501] width 191 height 22
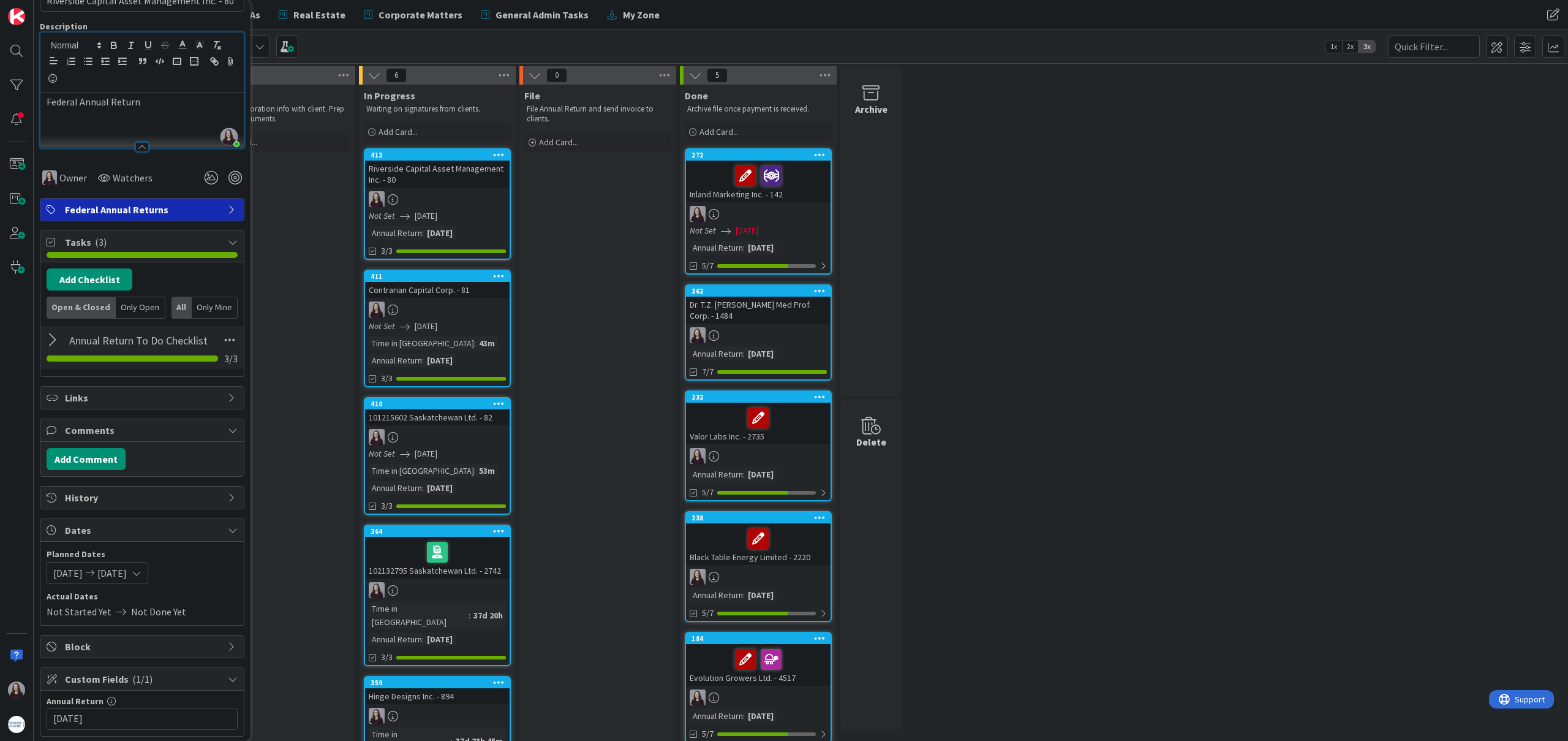
scroll to position [112, 0]
click at [127, 573] on span "[DATE]" at bounding box center [112, 575] width 29 height 15
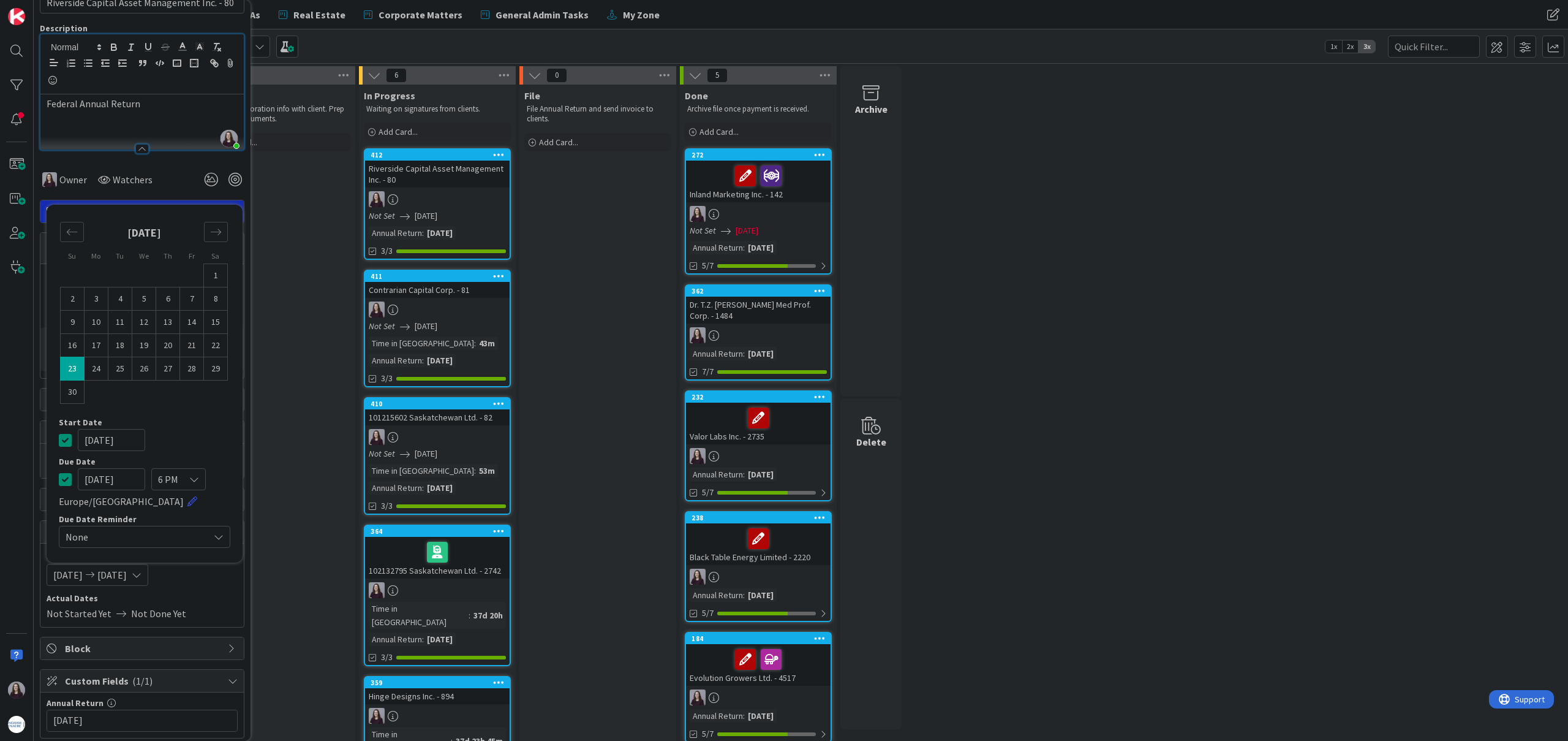
click at [63, 438] on icon at bounding box center [65, 440] width 13 height 15
click at [17, 388] on div at bounding box center [16, 370] width 33 height 741
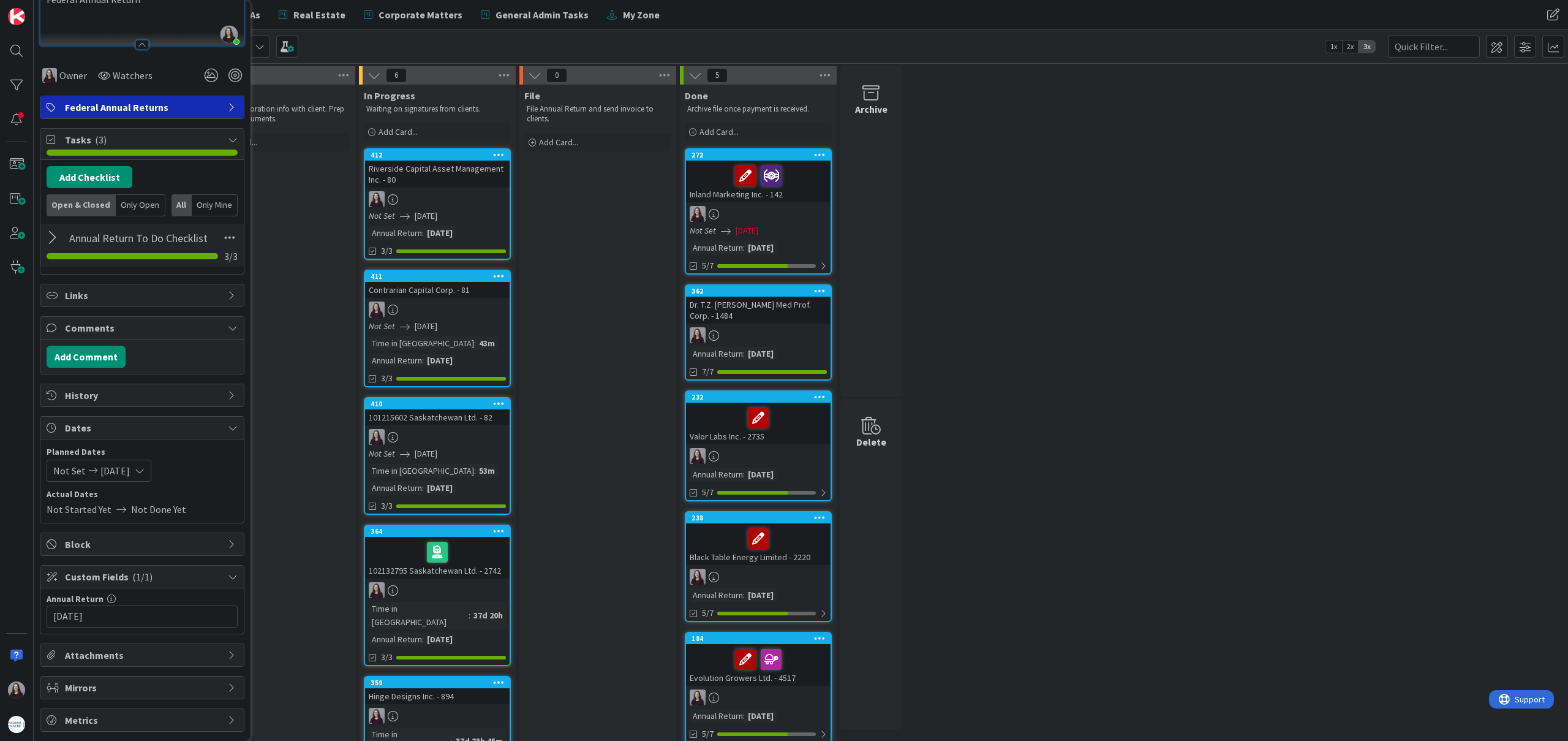
scroll to position [0, 0]
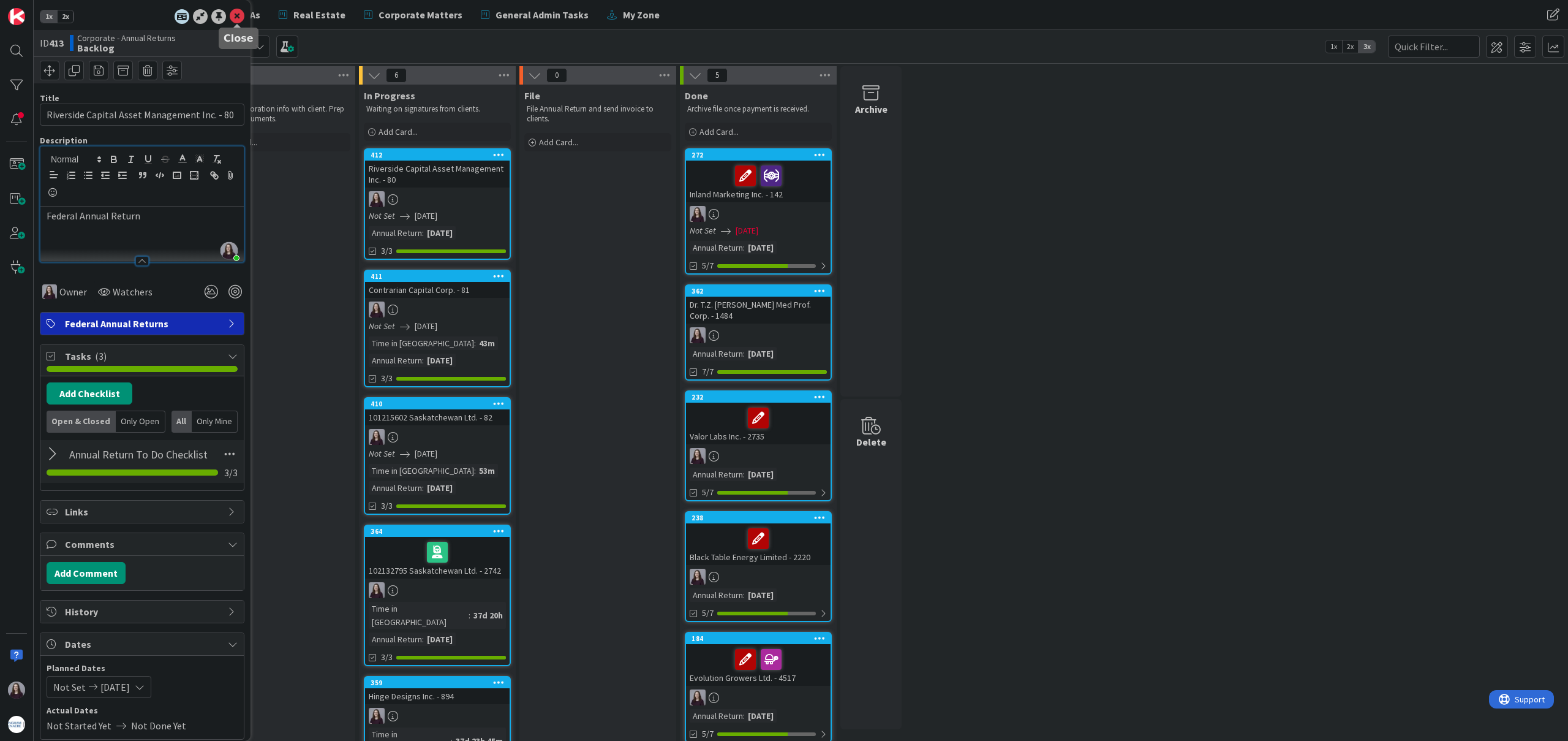
click at [242, 16] on icon at bounding box center [237, 16] width 15 height 15
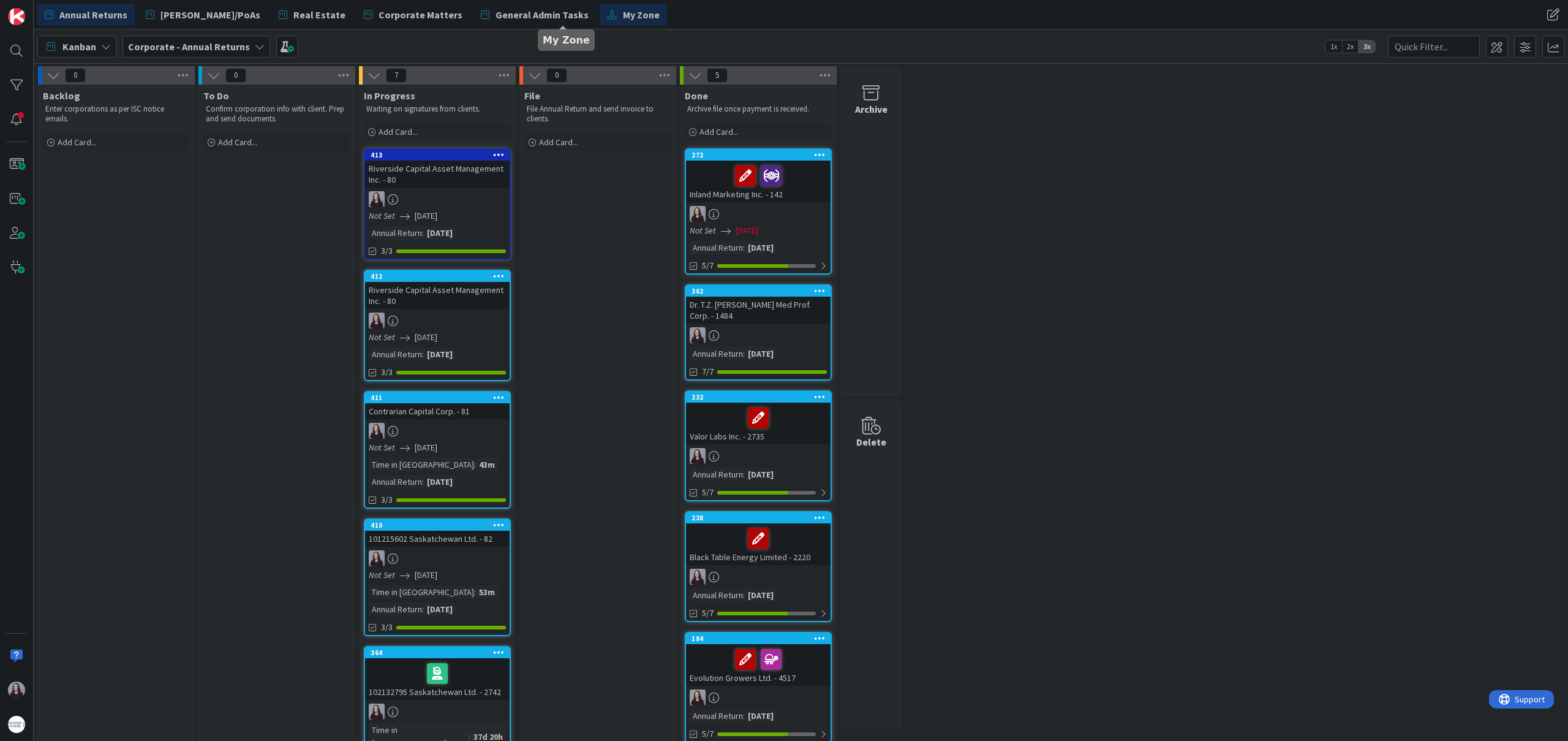
drag, startPoint x: 137, startPoint y: 164, endPoint x: 550, endPoint y: 7, distance: 441.8
click at [103, 147] on div "Add Card..." at bounding box center [116, 142] width 147 height 19
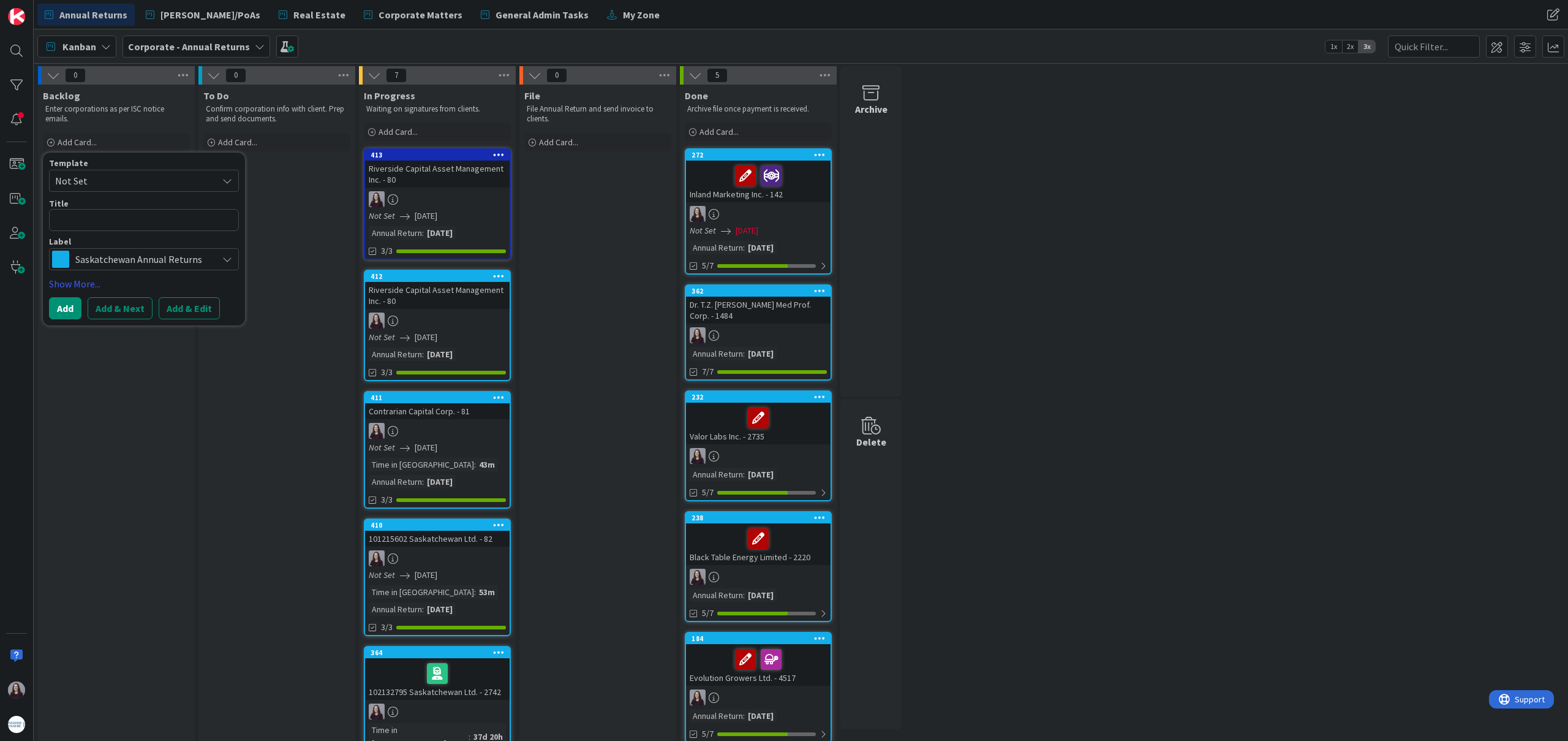
click at [200, 177] on span "Not Set" at bounding box center [132, 181] width 153 height 16
click at [195, 233] on span "Saskatchewan Annual Returns" at bounding box center [153, 233] width 175 height 16
type textarea "x"
click at [193, 307] on button "Add & Edit" at bounding box center [189, 307] width 61 height 22
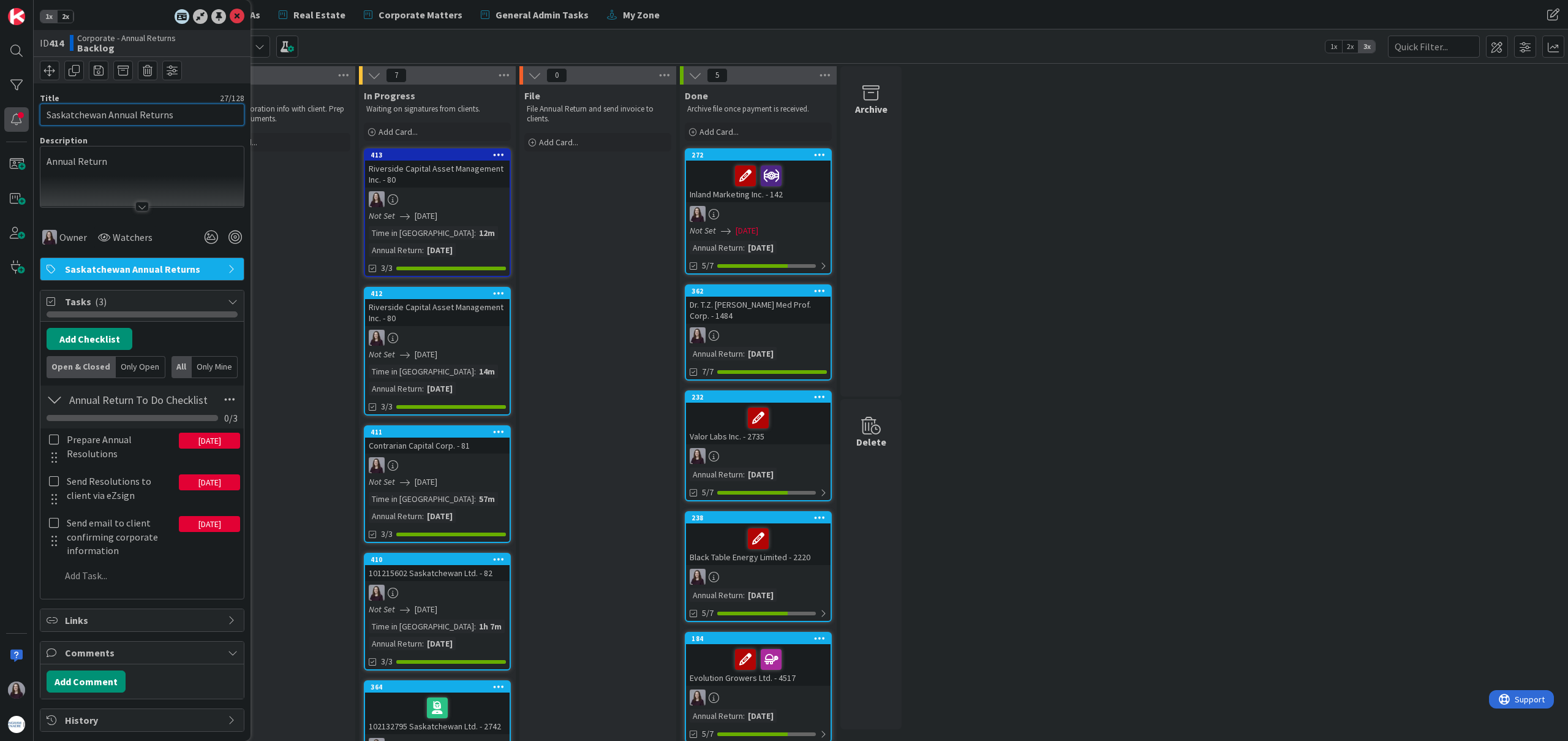
drag, startPoint x: 198, startPoint y: 116, endPoint x: 26, endPoint y: 110, distance: 172.1
click at [26, 109] on div "1x 2x ID 414 Corporate - Annual Returns Backlog Title 27 / 128 Saskatchewan Ann…" at bounding box center [16, 370] width 33 height 741
type input "306 Earthworks Ltd. - 2773"
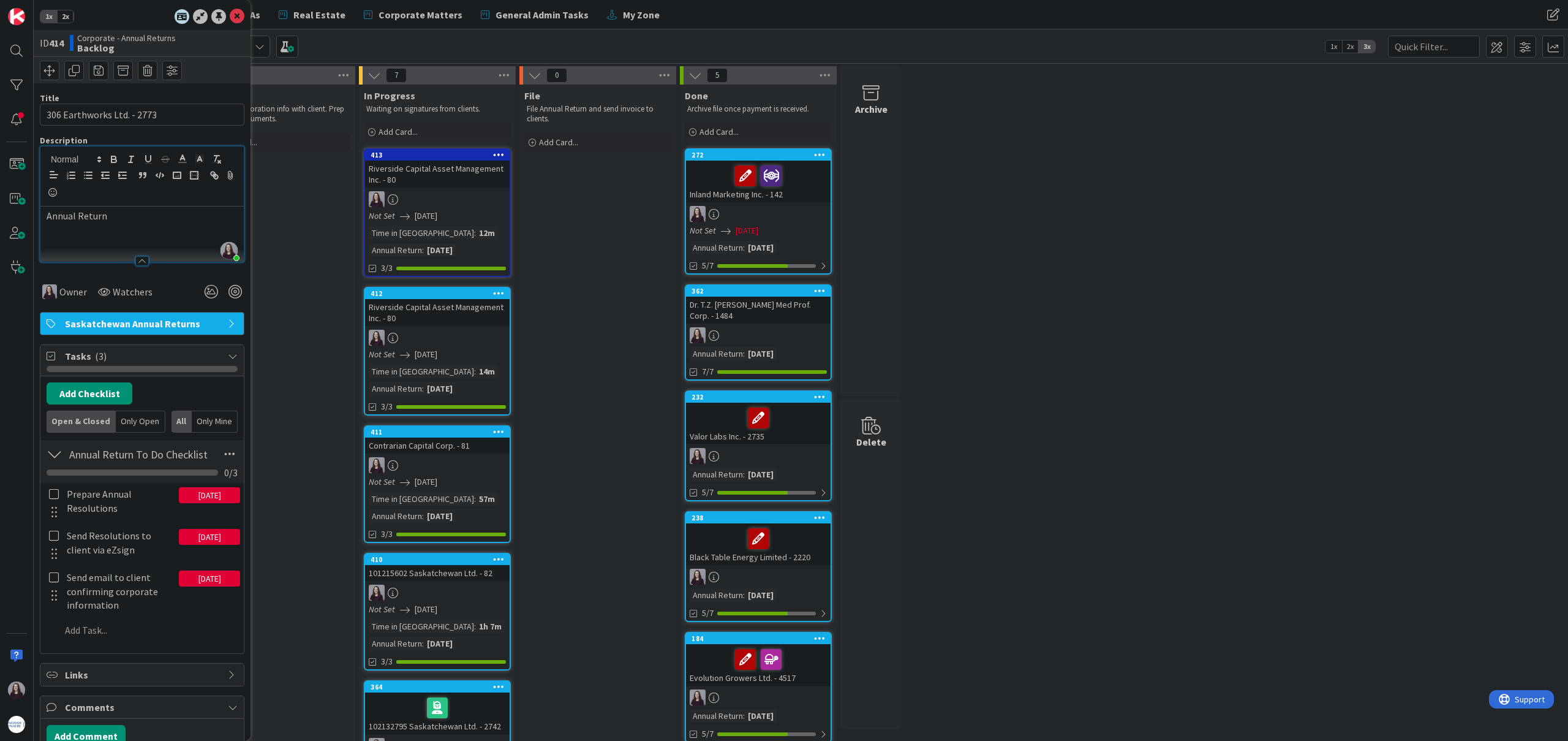
click at [163, 167] on div "Brea Childerhose just joined Annual Return" at bounding box center [142, 204] width 203 height 116
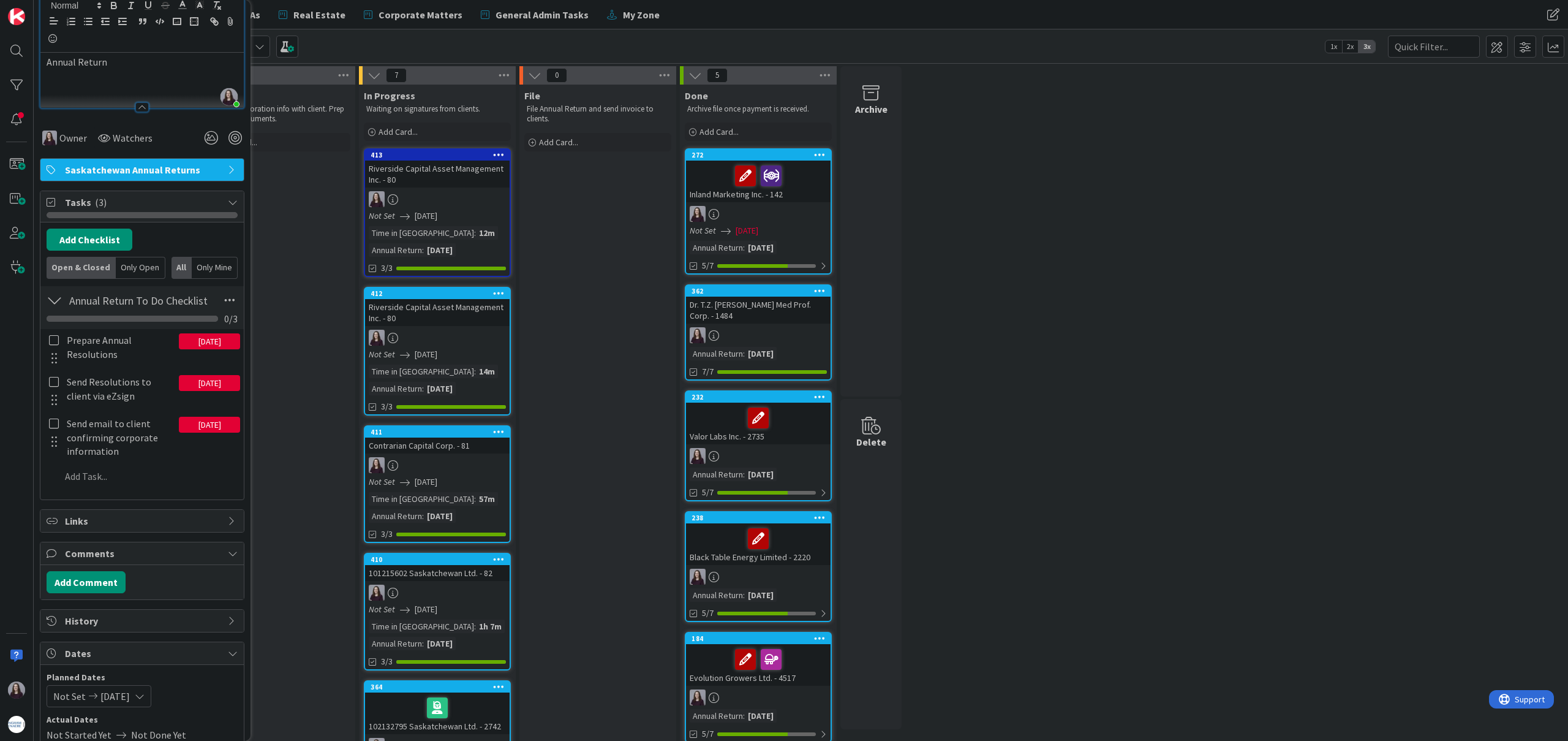
scroll to position [156, 0]
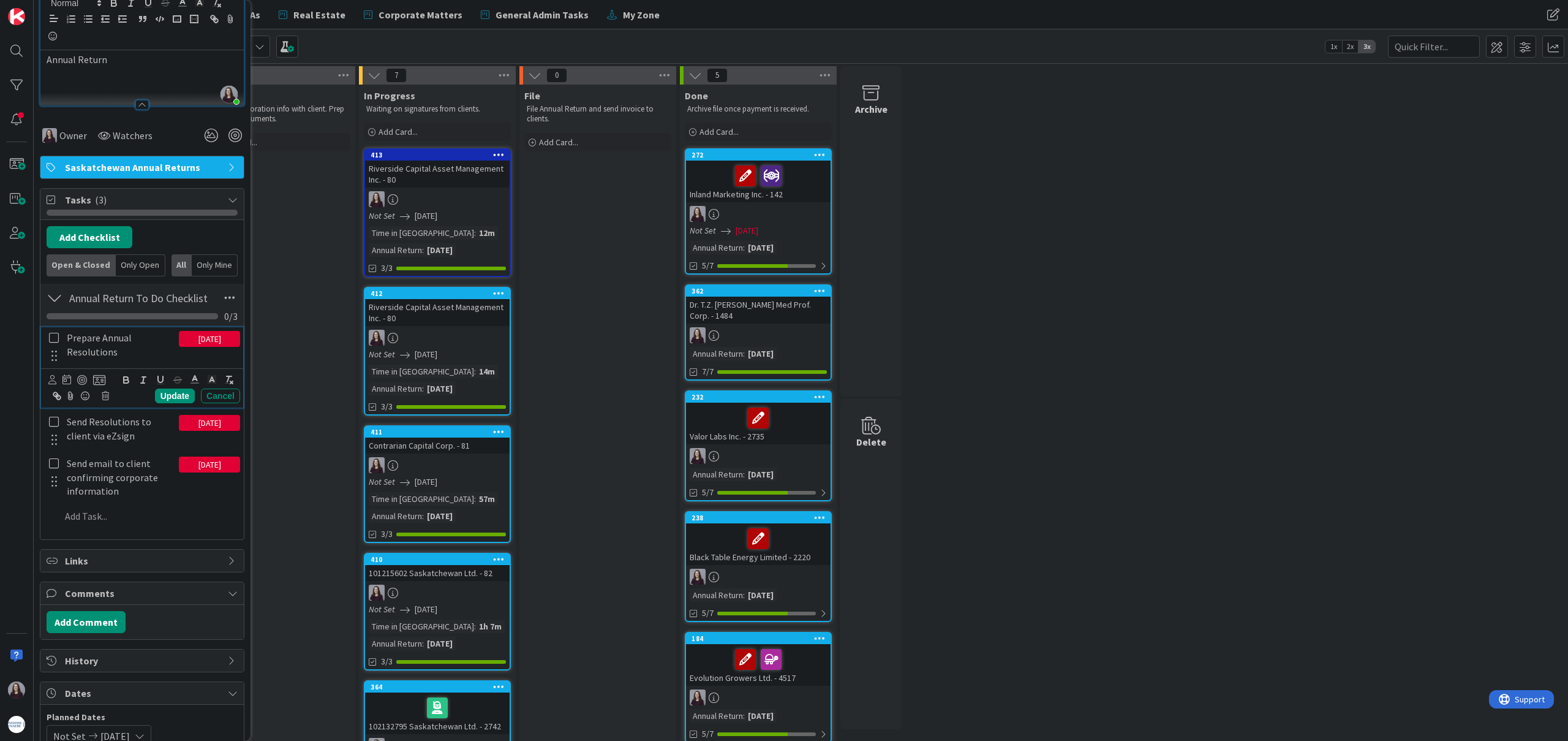
click at [54, 334] on icon at bounding box center [54, 338] width 10 height 11
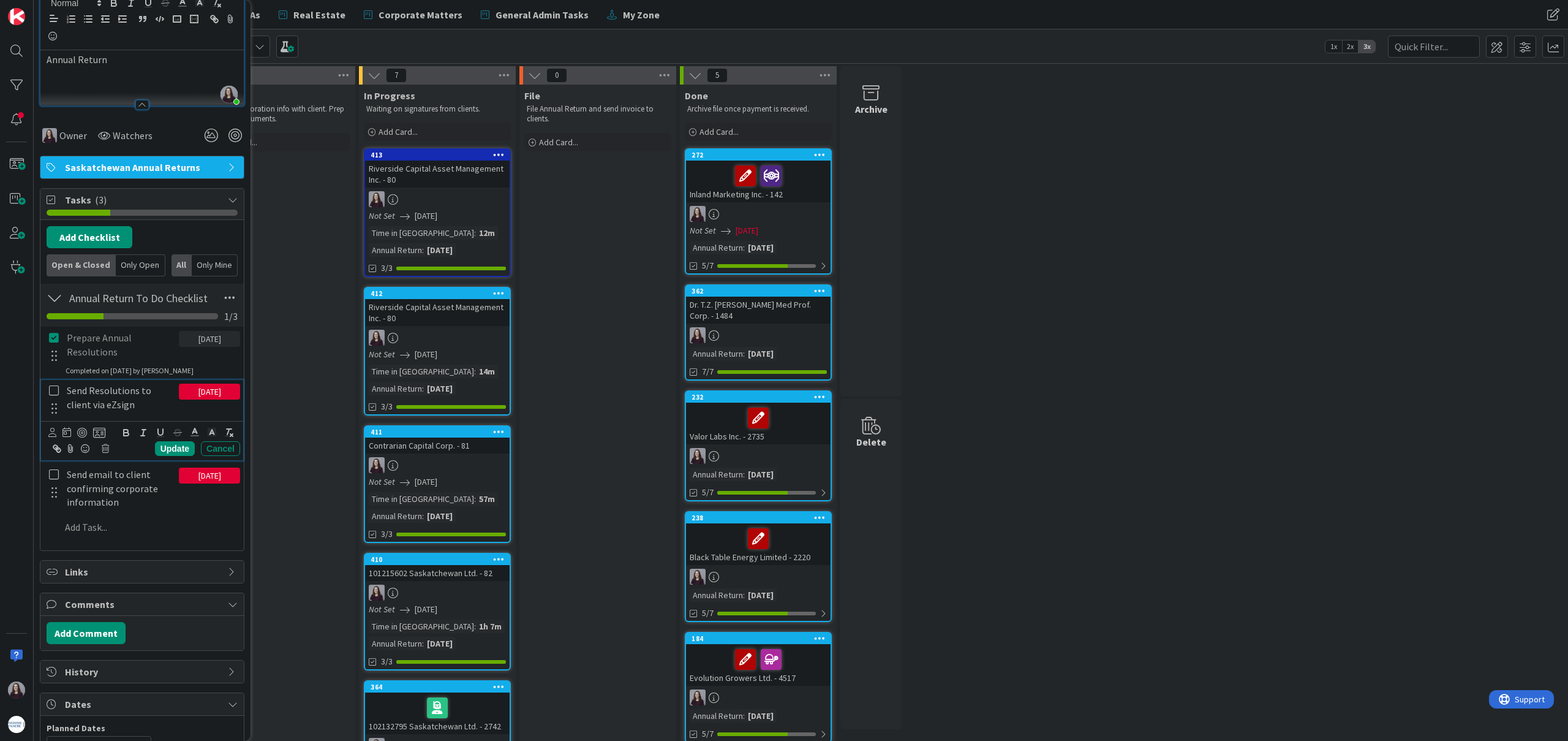
click at [54, 389] on icon at bounding box center [54, 390] width 10 height 11
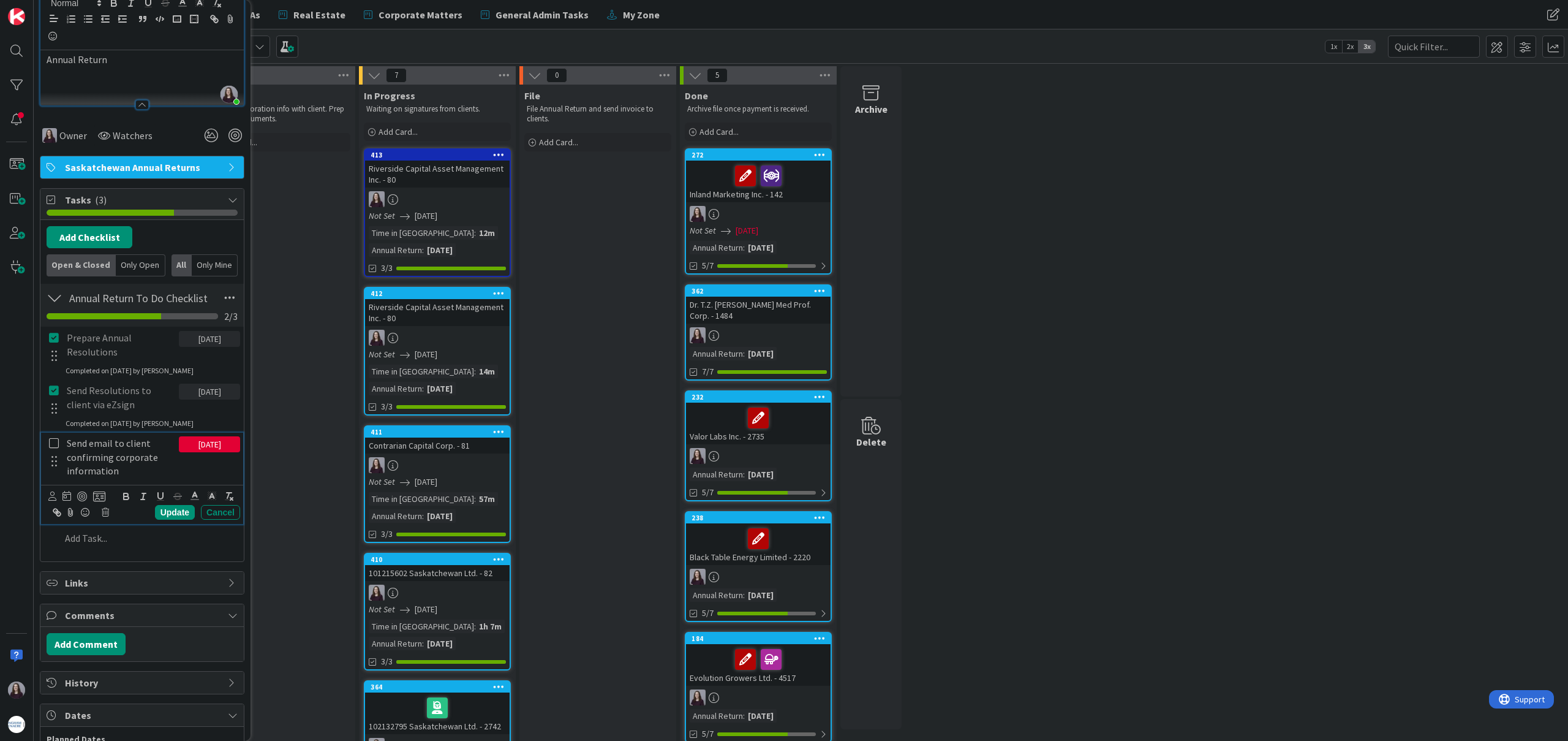
click at [54, 447] on icon at bounding box center [54, 443] width 10 height 11
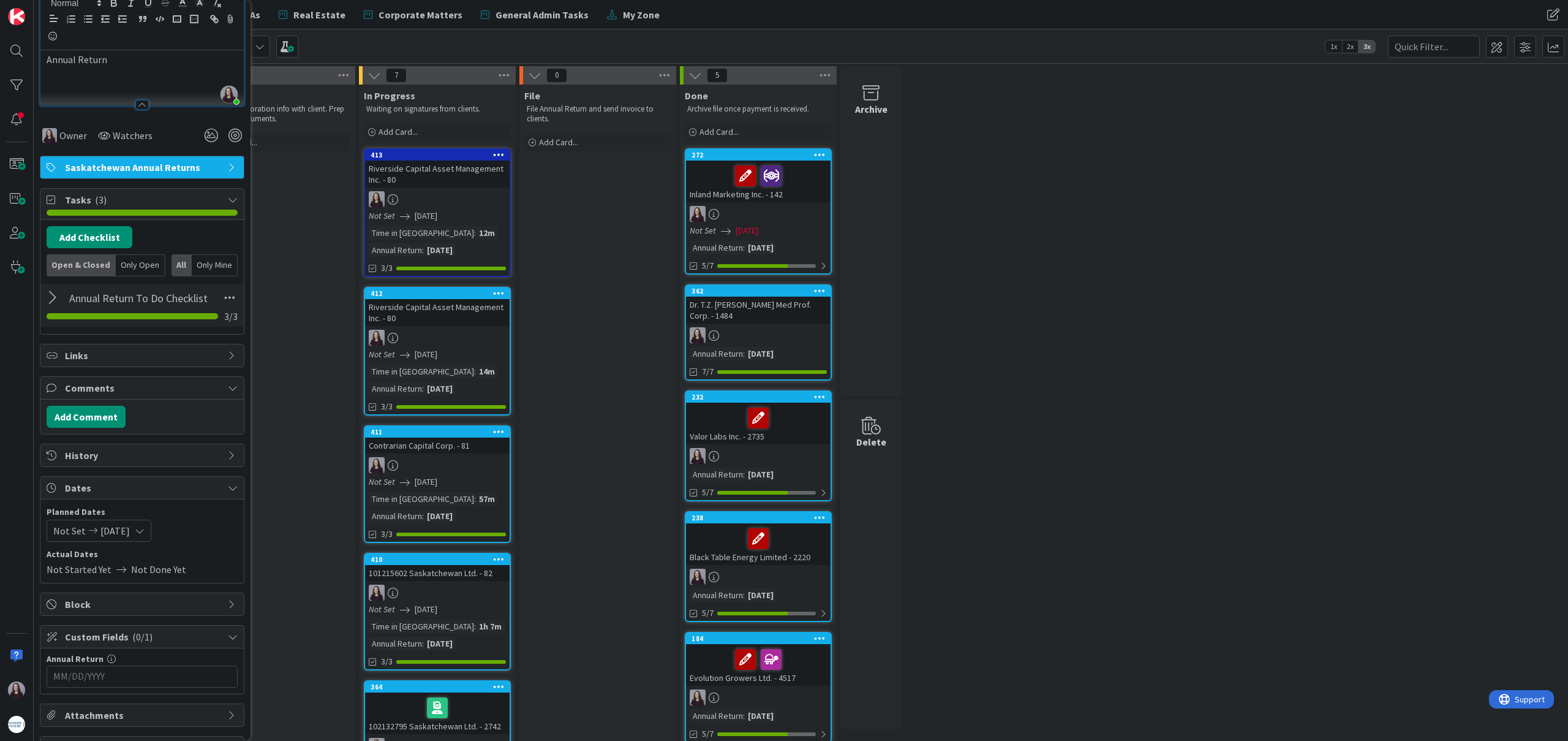
scroll to position [216, 0]
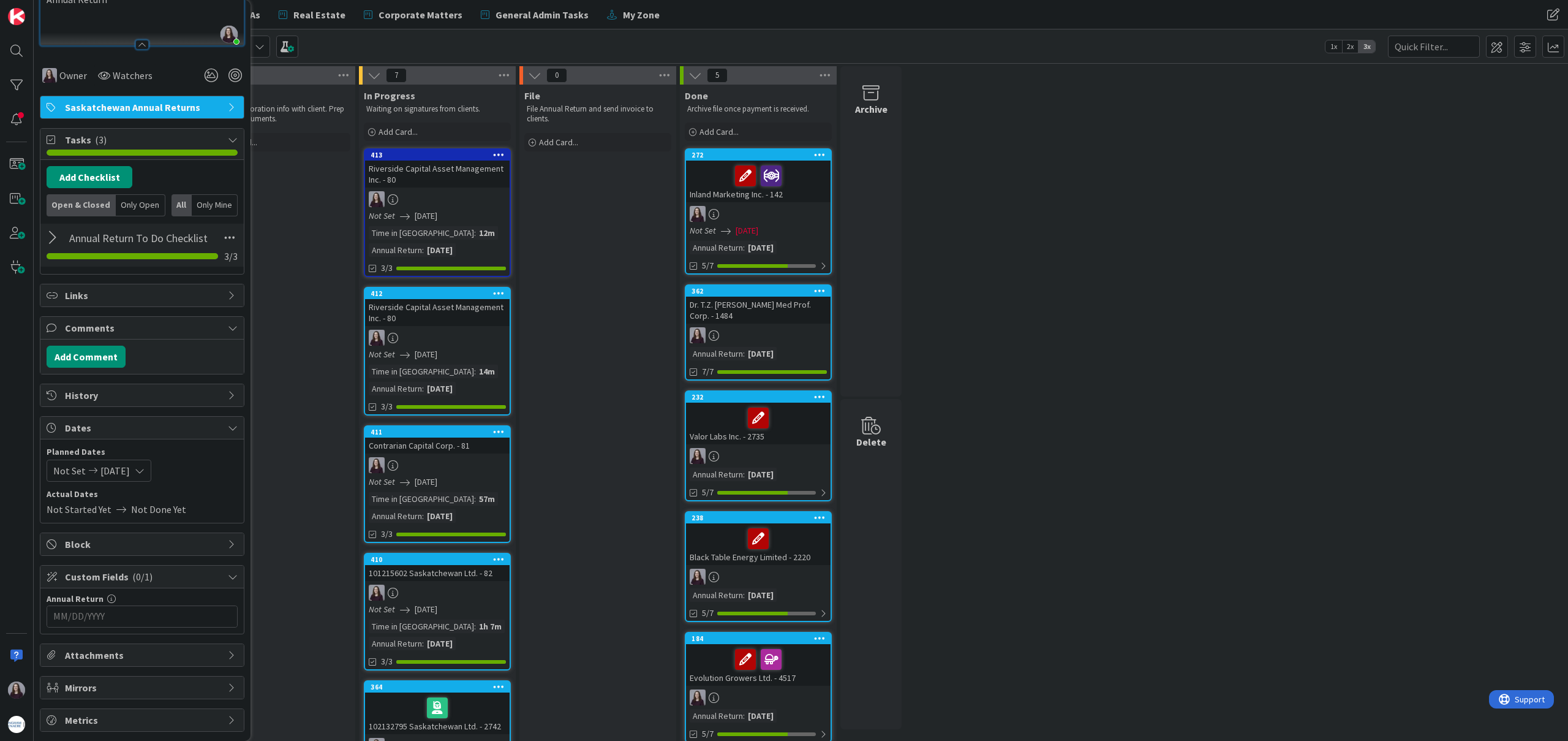
click at [145, 472] on icon at bounding box center [140, 471] width 10 height 10
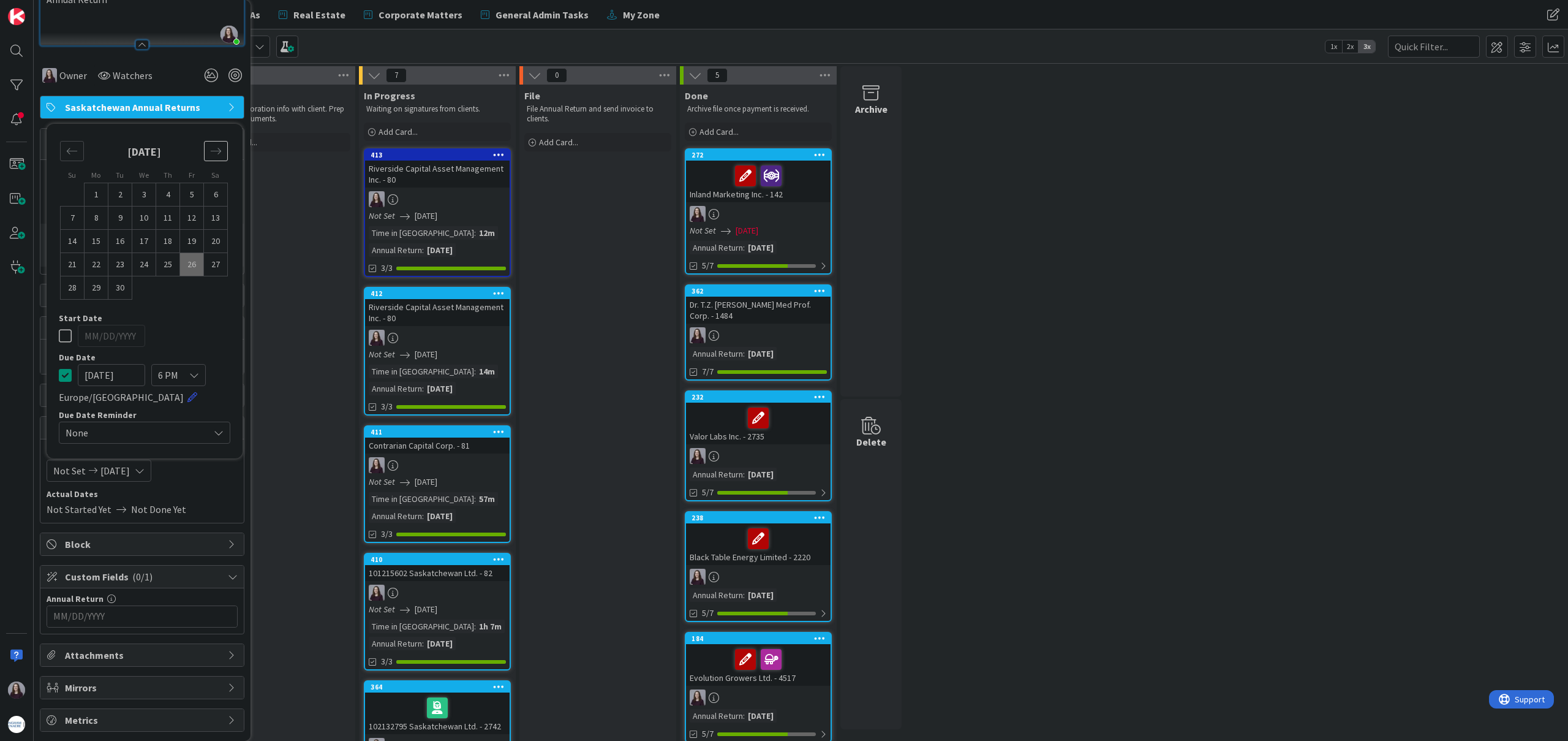
click at [211, 151] on icon "Move forward to switch to the next month." at bounding box center [216, 151] width 11 height 11
click at [193, 291] on td "31" at bounding box center [191, 288] width 24 height 24
type input "[DATE]"
click at [193, 291] on td "31" at bounding box center [191, 288] width 24 height 24
type input "[DATE]"
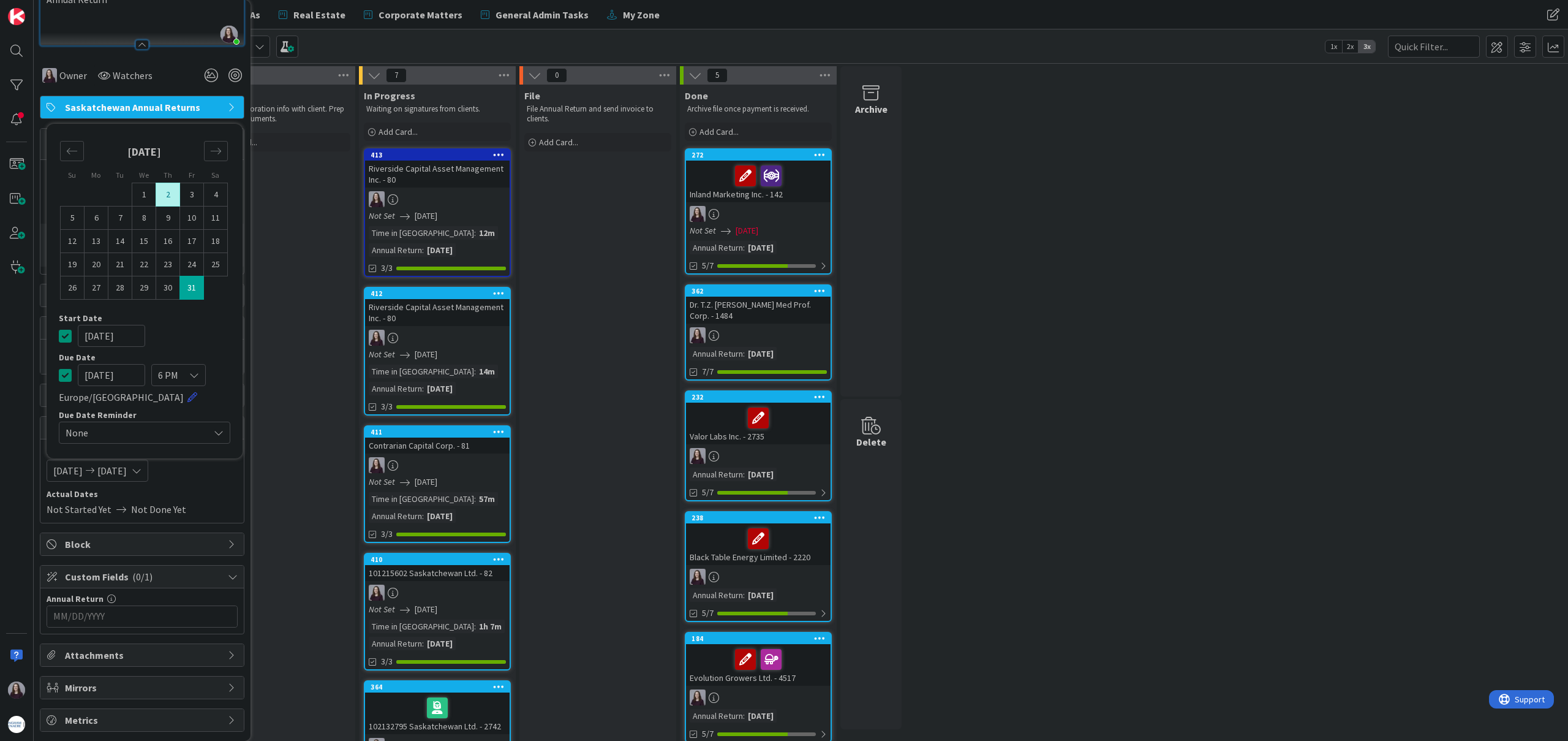
click at [66, 339] on icon at bounding box center [65, 336] width 13 height 15
click at [187, 617] on input "MM/DD/YYYY" at bounding box center [142, 617] width 177 height 21
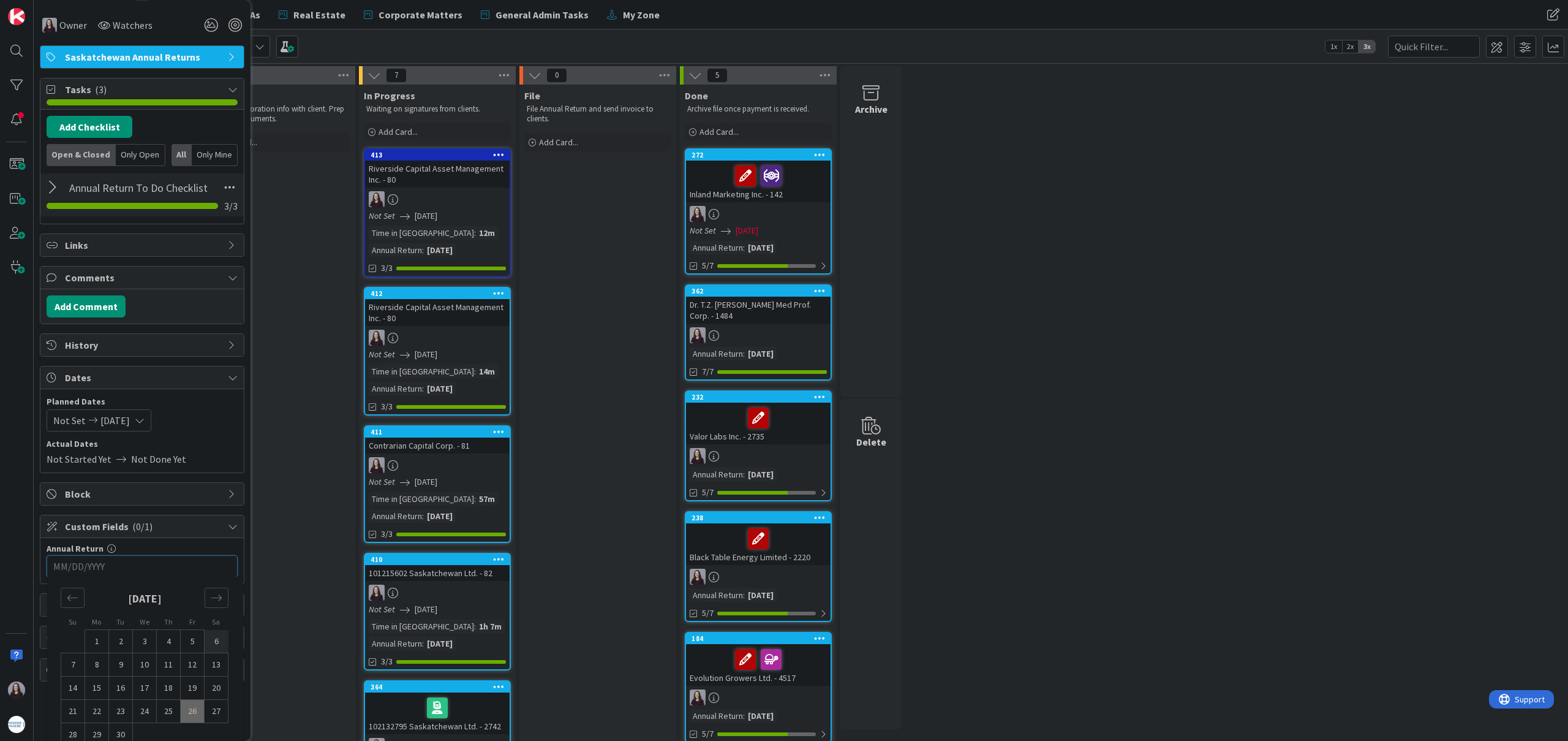
scroll to position [286, 0]
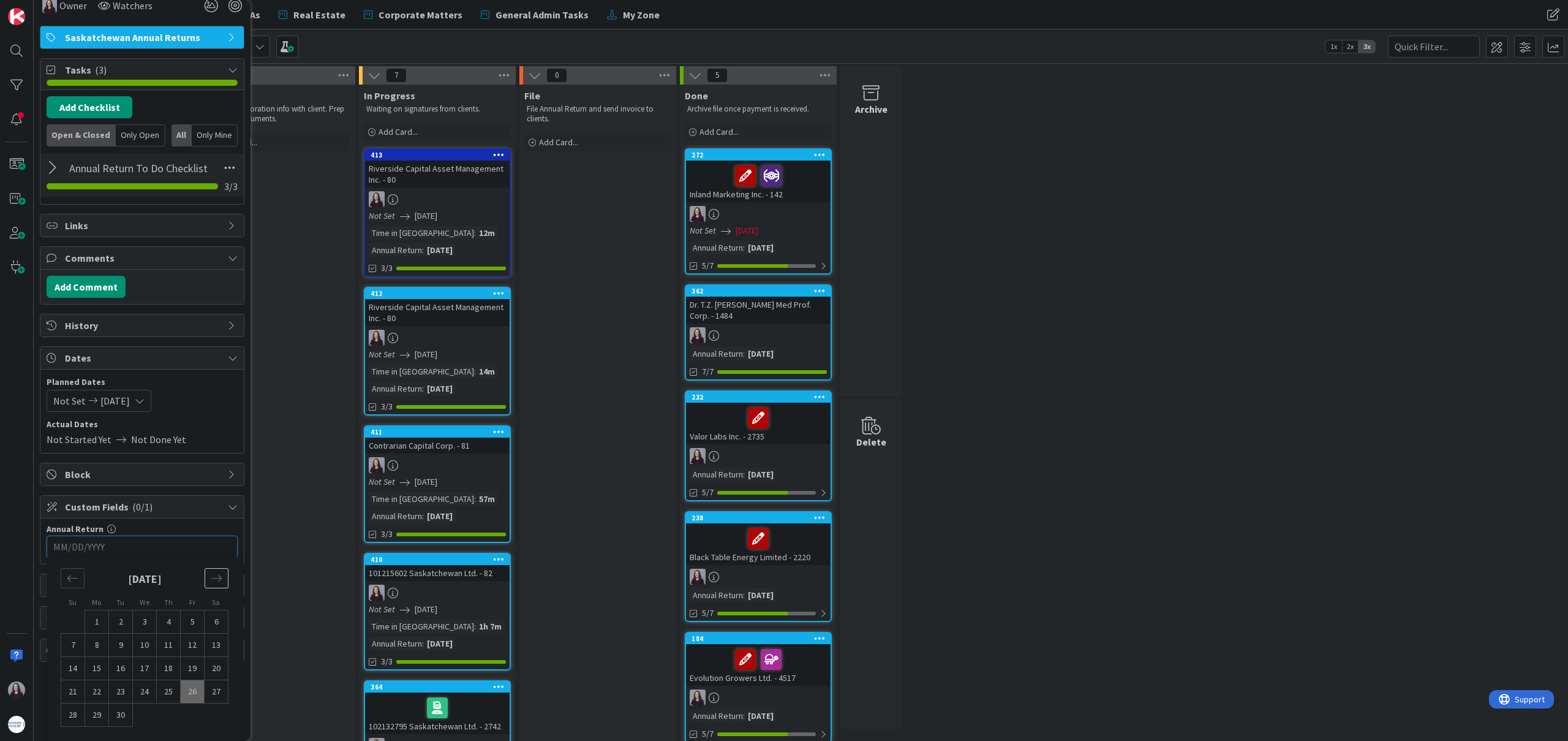
click at [212, 580] on icon "Move forward to switch to the next month." at bounding box center [216, 578] width 11 height 11
click at [193, 712] on td "31" at bounding box center [192, 715] width 24 height 24
type input "[DATE]"
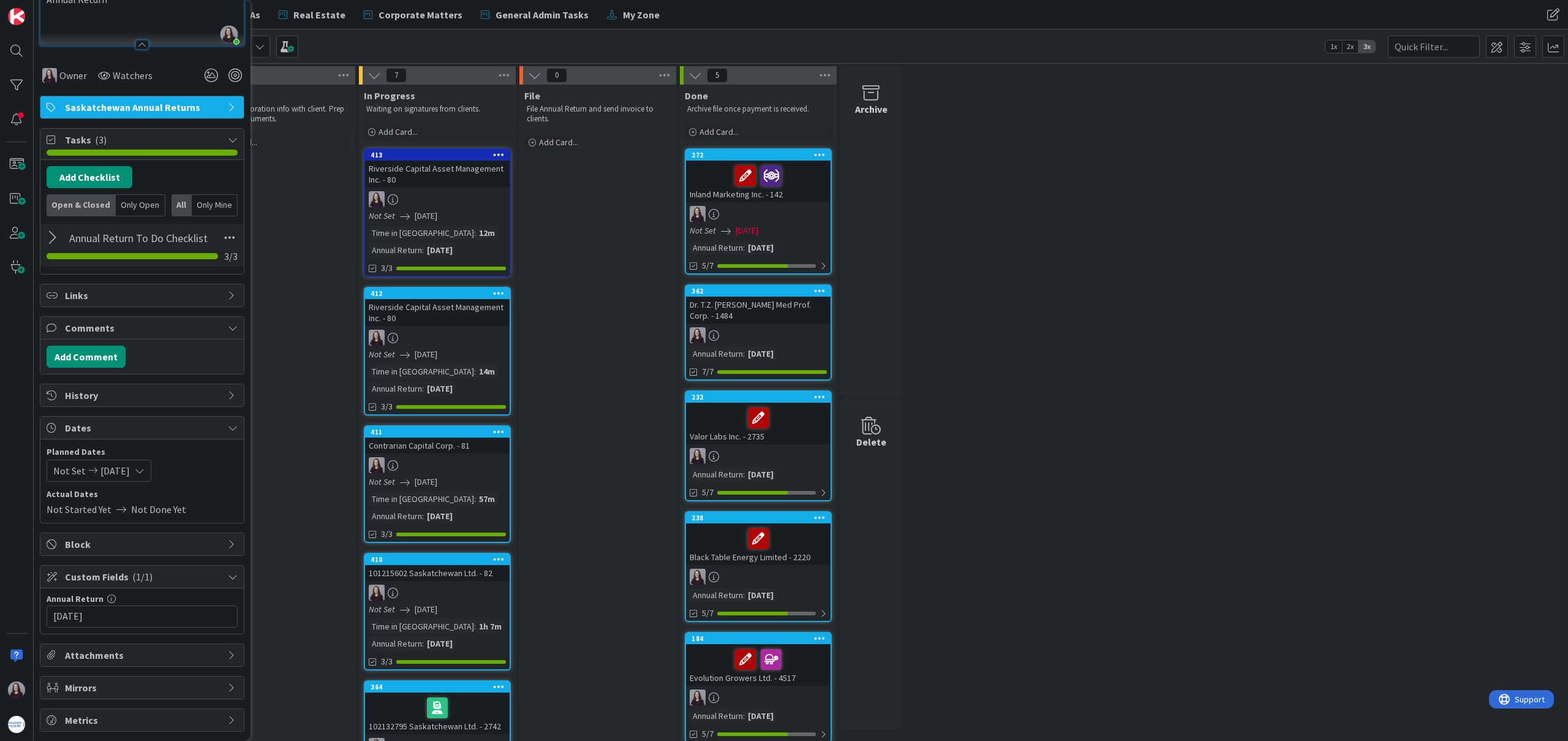
scroll to position [0, 0]
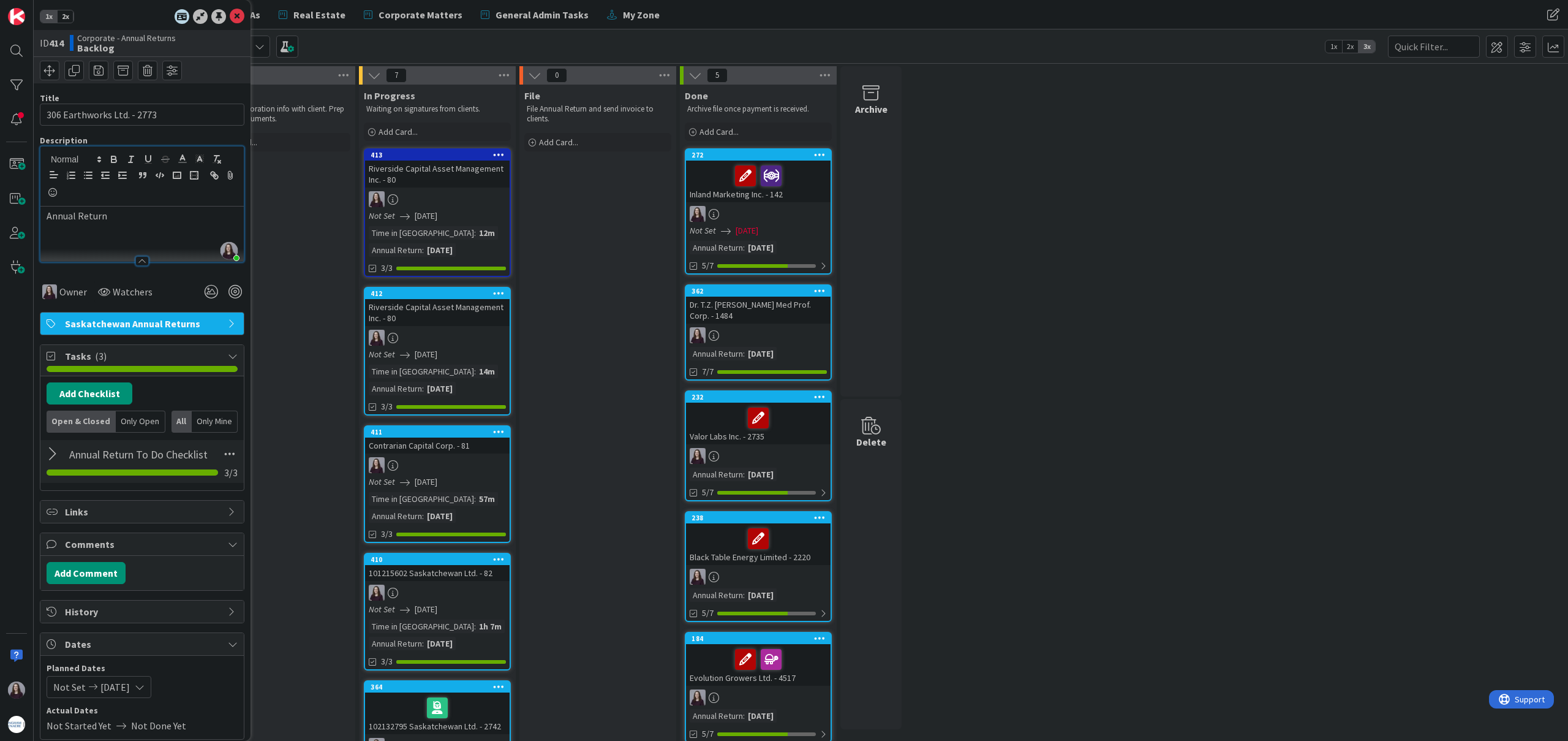
click at [230, 14] on icon at bounding box center [237, 16] width 15 height 15
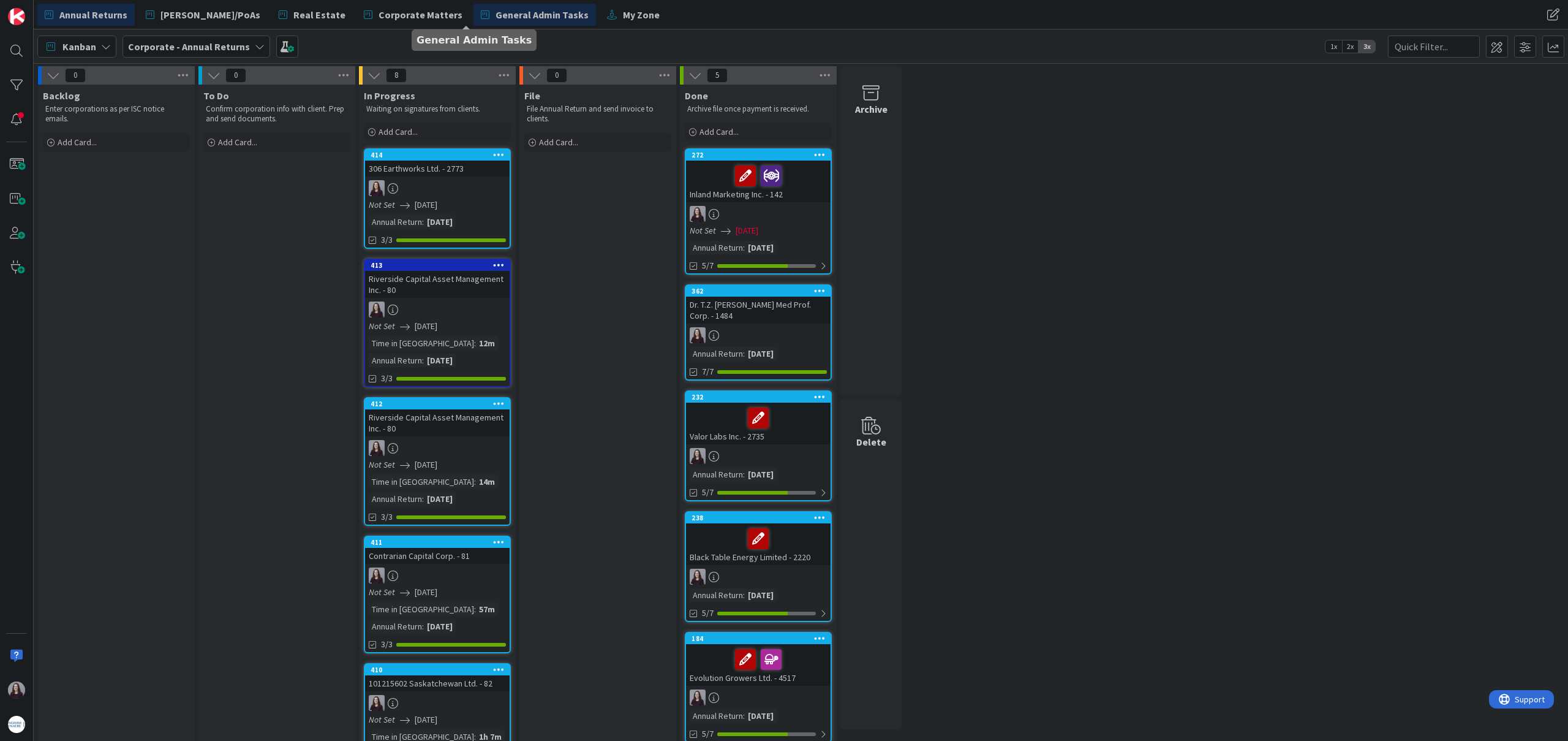
drag, startPoint x: 151, startPoint y: 165, endPoint x: 474, endPoint y: 7, distance: 359.6
